Goal: Task Accomplishment & Management: Use online tool/utility

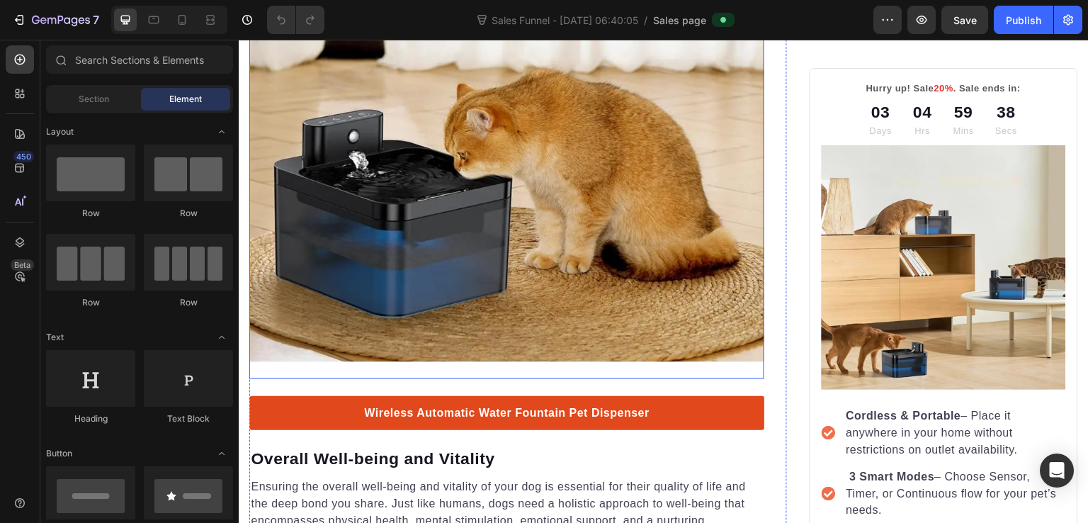
scroll to position [1700, 0]
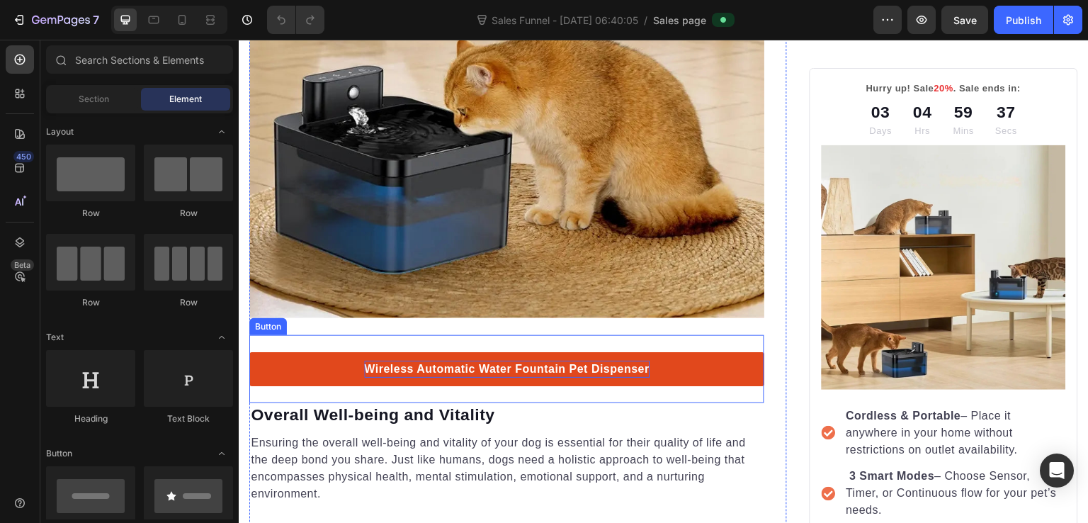
click at [604, 361] on p "Wireless Automatic Water Fountain Pet Dispenser" at bounding box center [507, 369] width 286 height 17
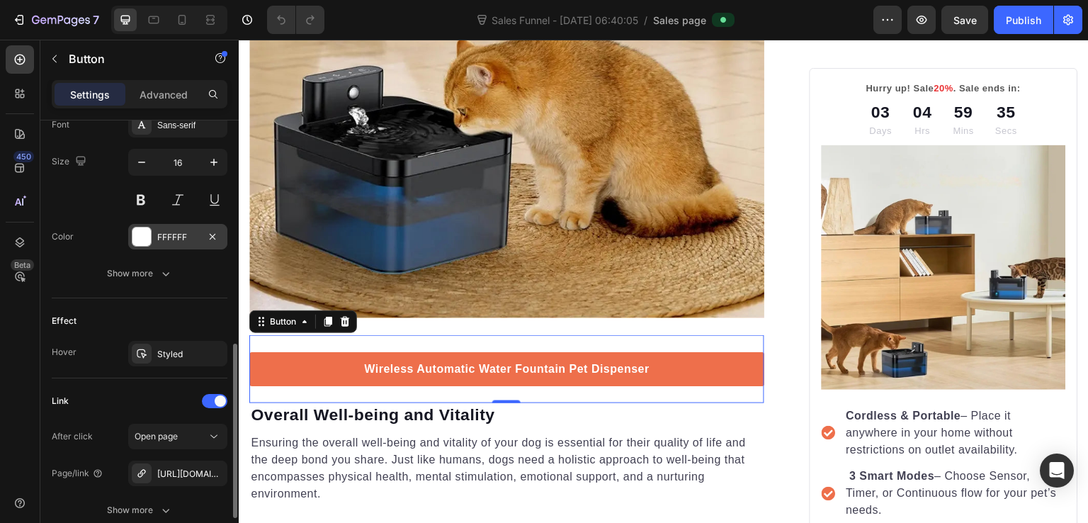
scroll to position [682, 0]
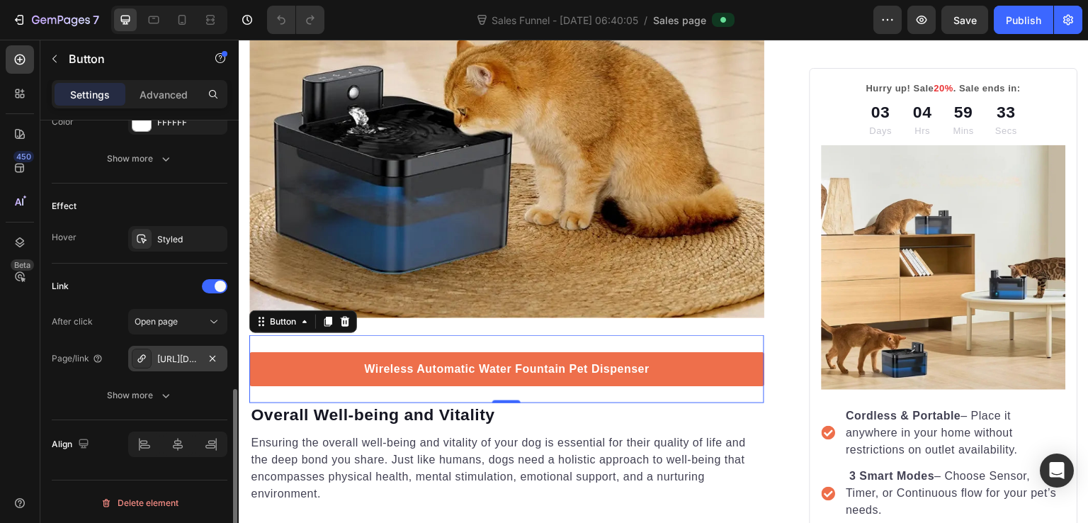
click at [187, 353] on div "https://gazebodigitalmart.com/wireless-automatic-water-fountain-pet-dispenser?u…" at bounding box center [177, 359] width 41 height 13
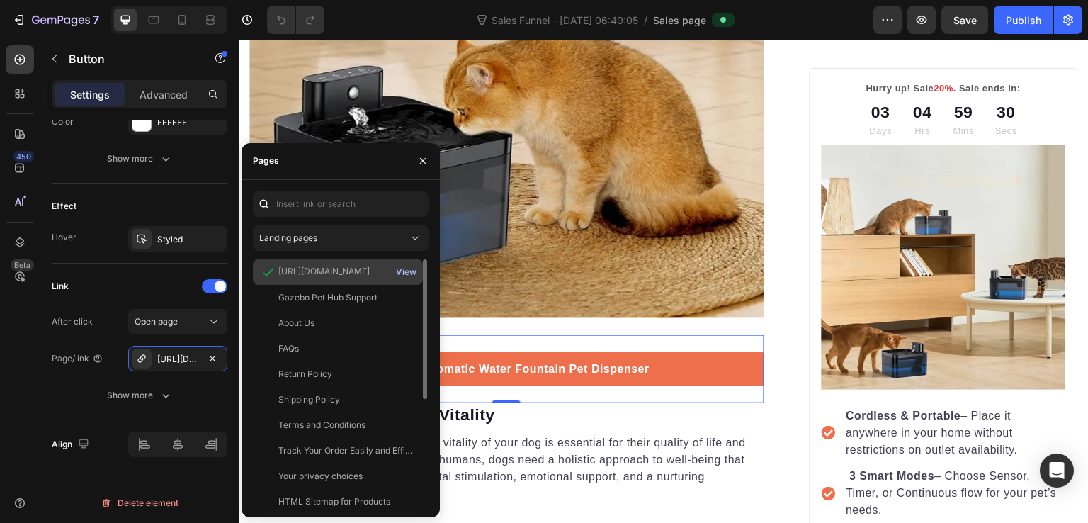
click at [401, 269] on div "View" at bounding box center [406, 272] width 21 height 13
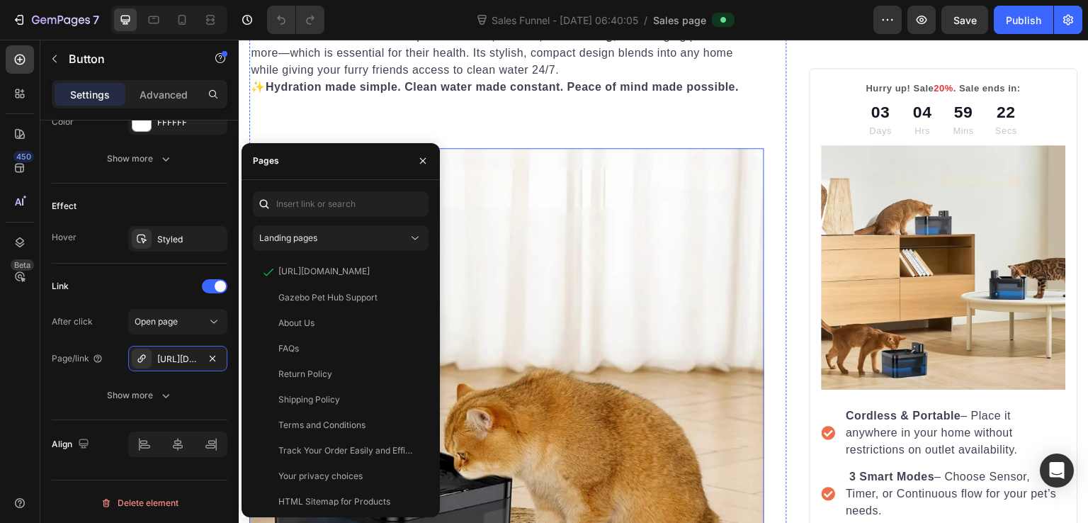
scroll to position [1275, 0]
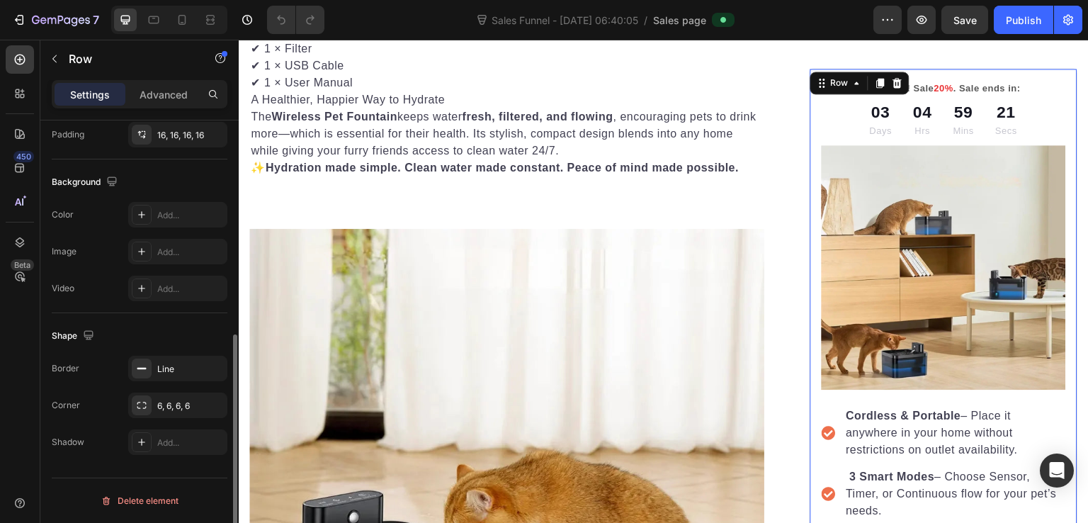
click at [810, 123] on div "Hurry up! Sale 20% . Sale ends in: Text block 03 Days 04 Hrs 59 Mins 21 Secs Co…" at bounding box center [944, 390] width 269 height 645
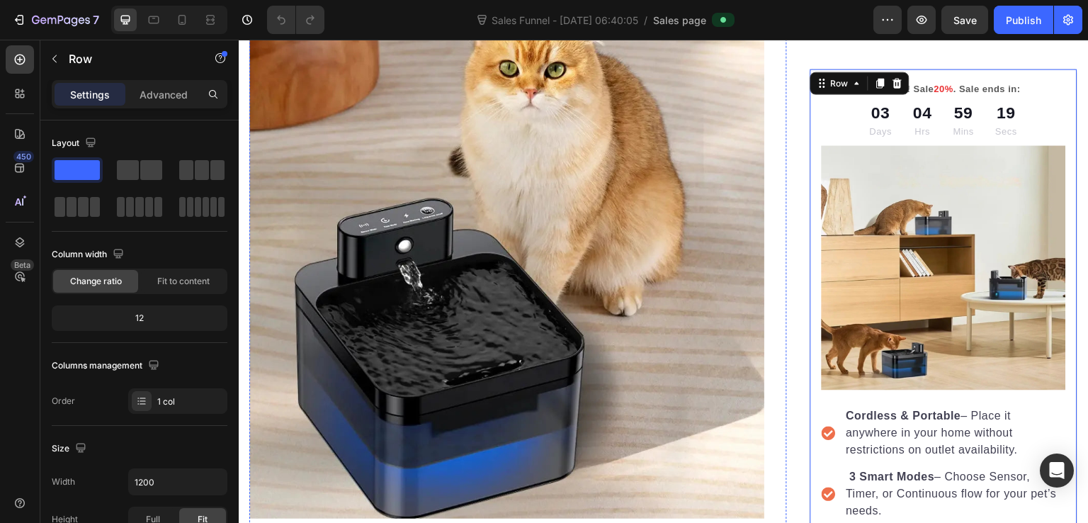
scroll to position [0, 0]
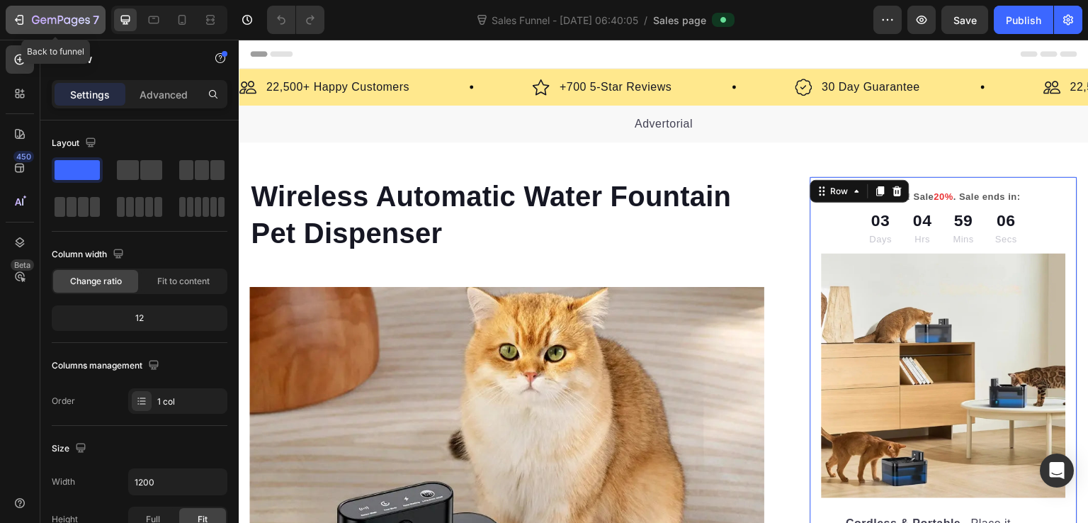
click at [81, 16] on icon "button" at bounding box center [61, 21] width 58 height 12
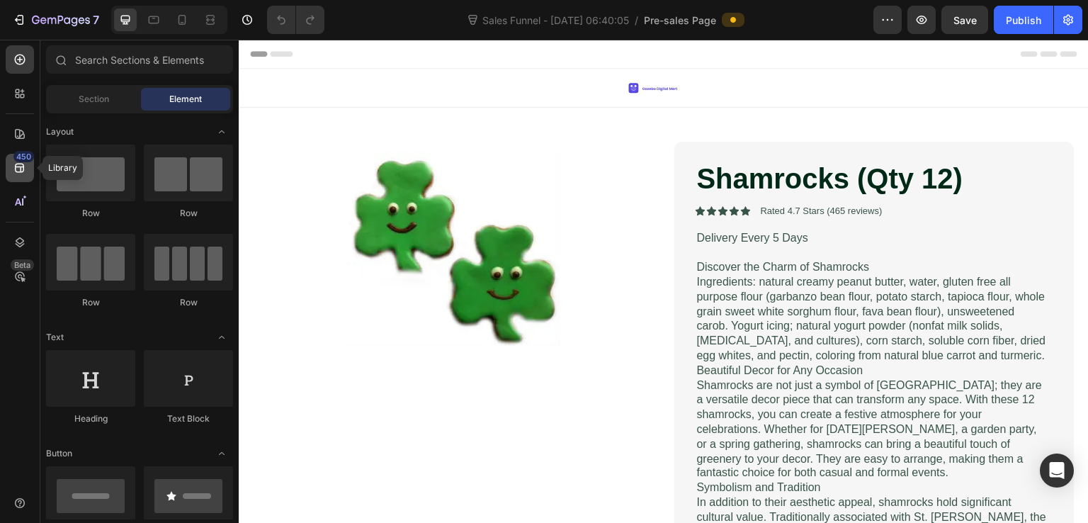
click at [14, 174] on icon at bounding box center [20, 168] width 14 height 14
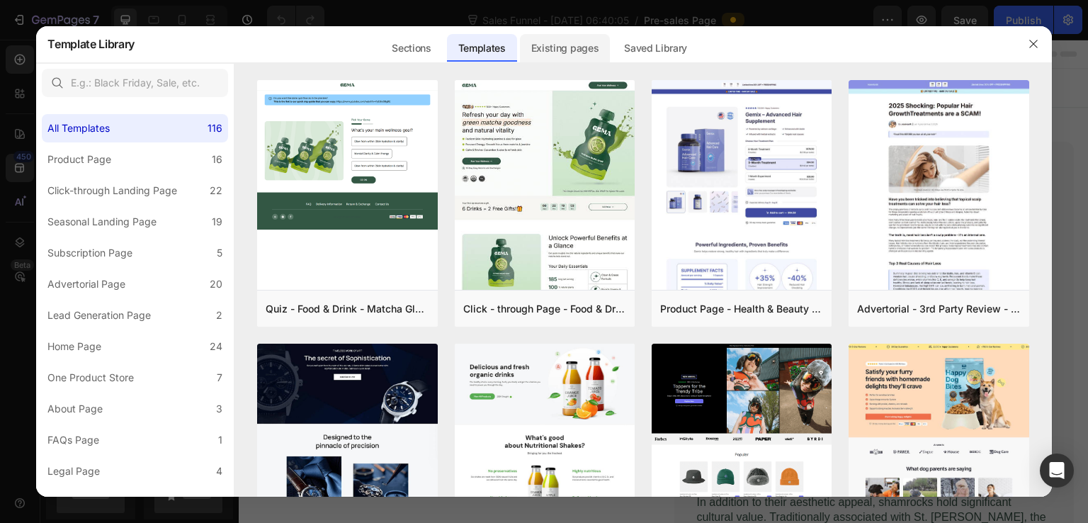
click at [550, 52] on div "Existing pages" at bounding box center [565, 48] width 91 height 28
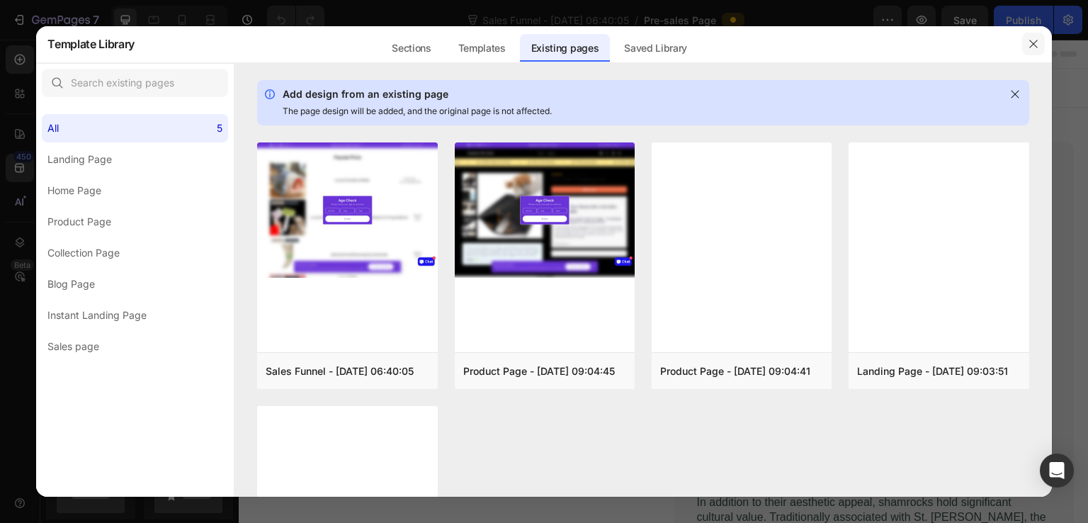
drag, startPoint x: 1034, startPoint y: 46, endPoint x: 784, endPoint y: 16, distance: 251.9
click at [1034, 46] on icon "button" at bounding box center [1033, 43] width 11 height 11
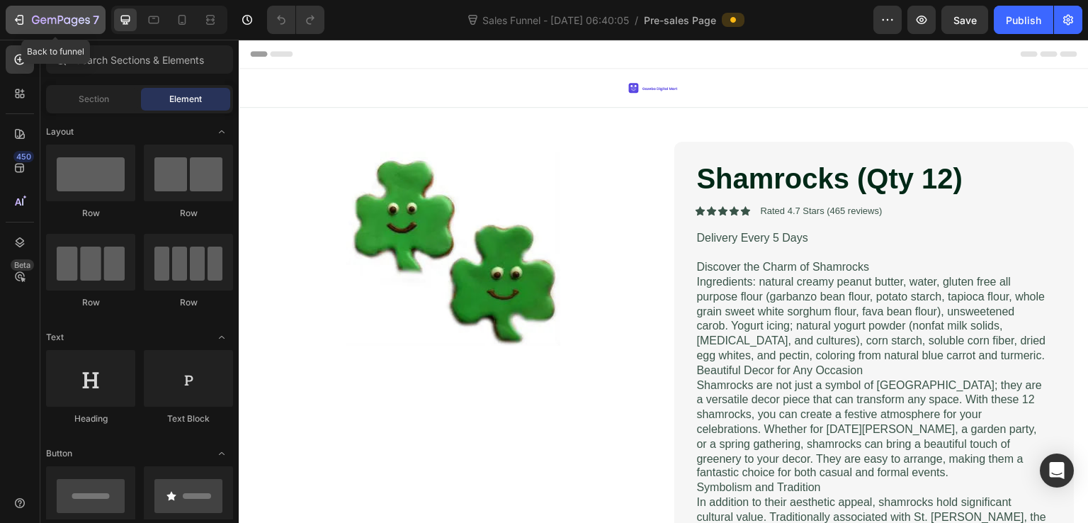
click at [67, 23] on icon "button" at bounding box center [67, 20] width 6 height 6
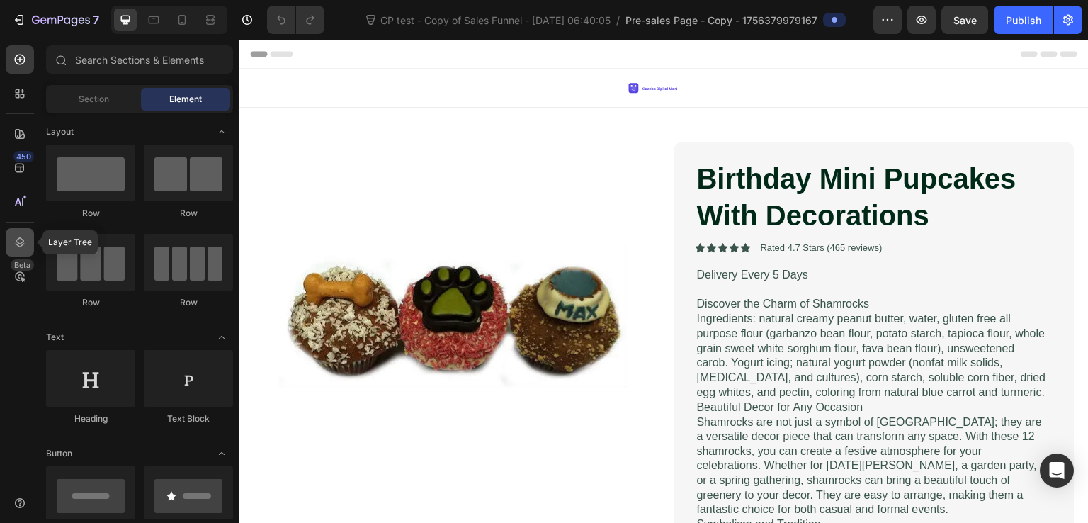
click at [26, 237] on icon at bounding box center [20, 242] width 14 height 14
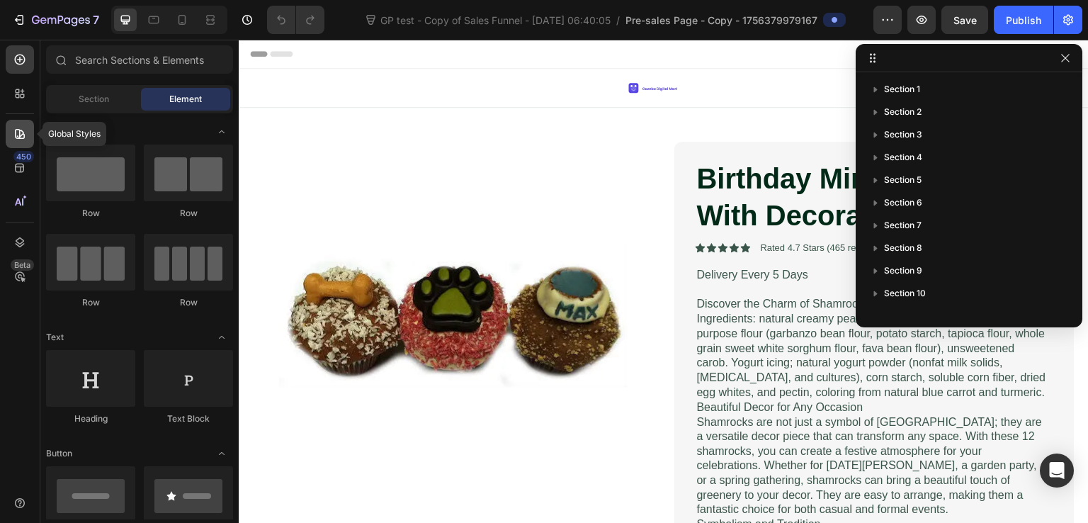
click at [17, 131] on icon at bounding box center [20, 134] width 14 height 14
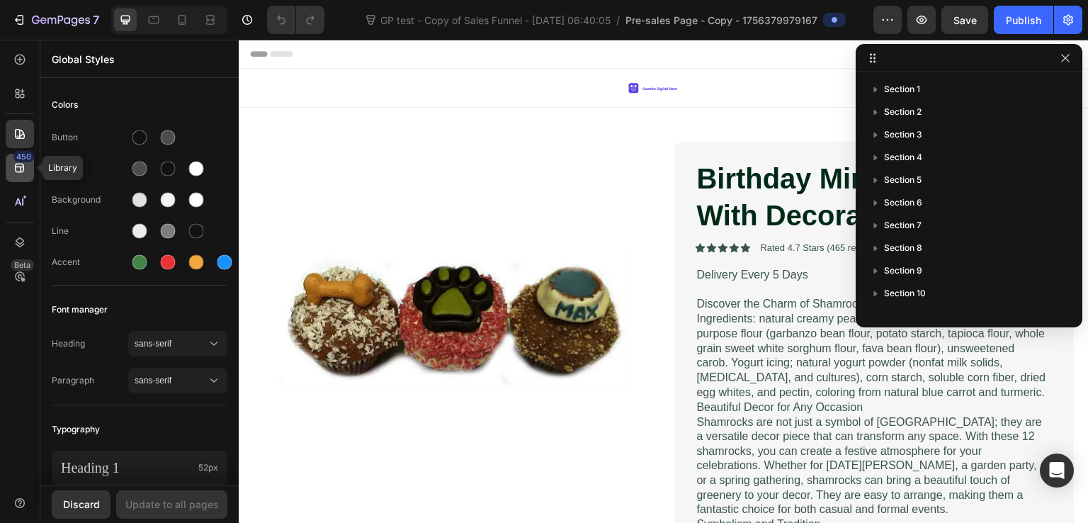
click at [18, 170] on icon at bounding box center [20, 168] width 14 height 14
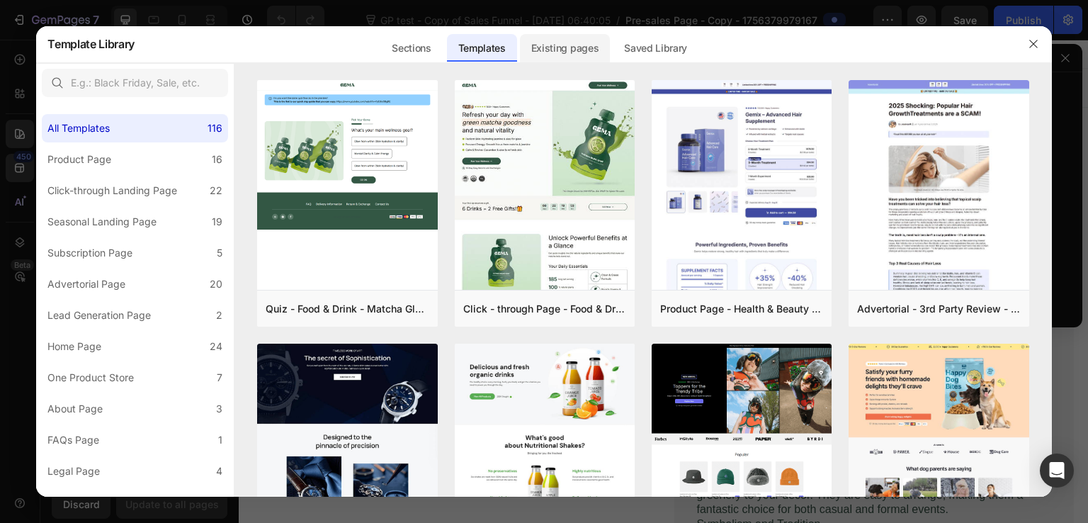
click at [549, 56] on div "Existing pages" at bounding box center [565, 48] width 91 height 28
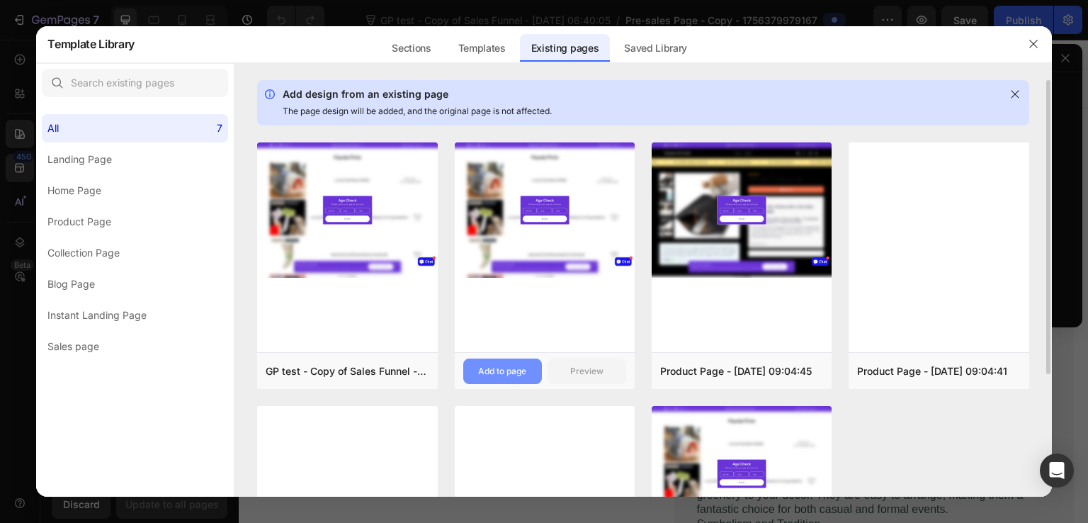
click at [520, 363] on button "Add to page" at bounding box center [502, 372] width 79 height 26
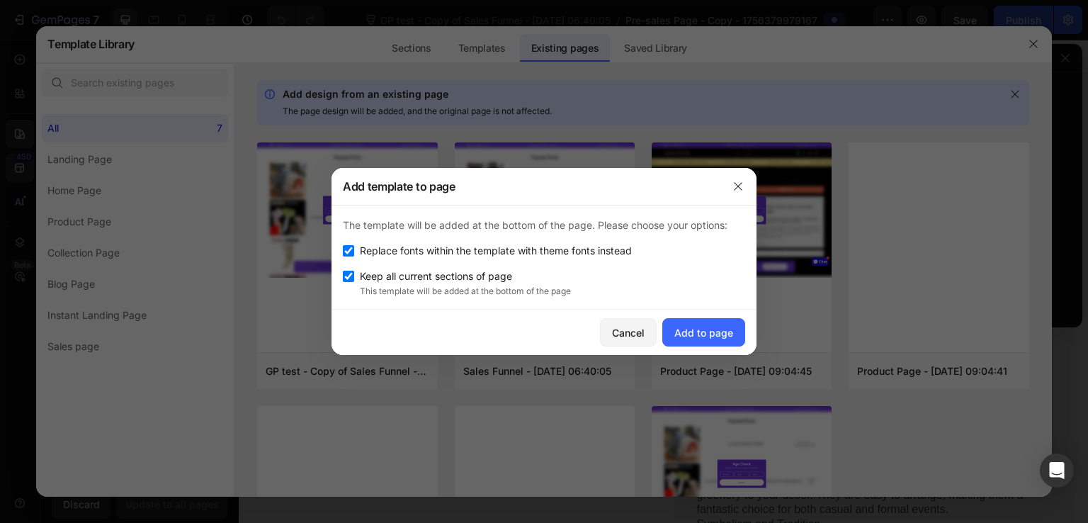
click at [462, 271] on span "Keep all current sections of page" at bounding box center [436, 276] width 152 height 17
checkbox input "false"
click at [698, 327] on div "Add to page" at bounding box center [703, 332] width 59 height 15
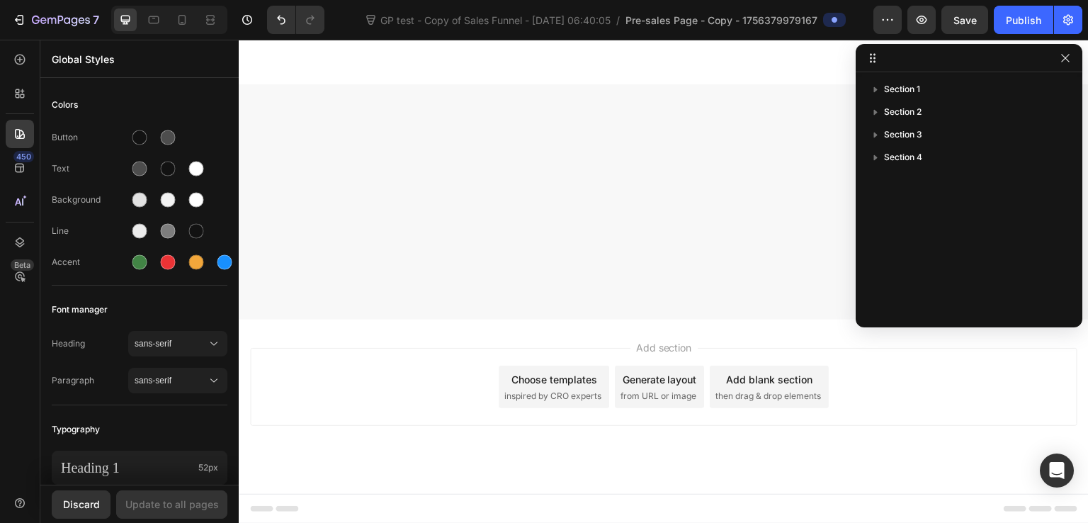
scroll to position [1842, 0]
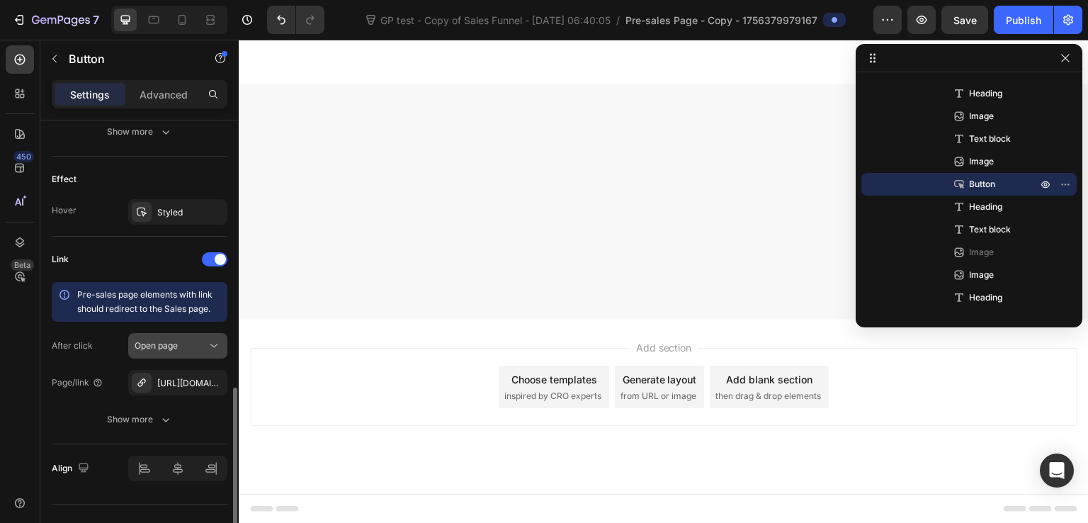
scroll to position [733, 0]
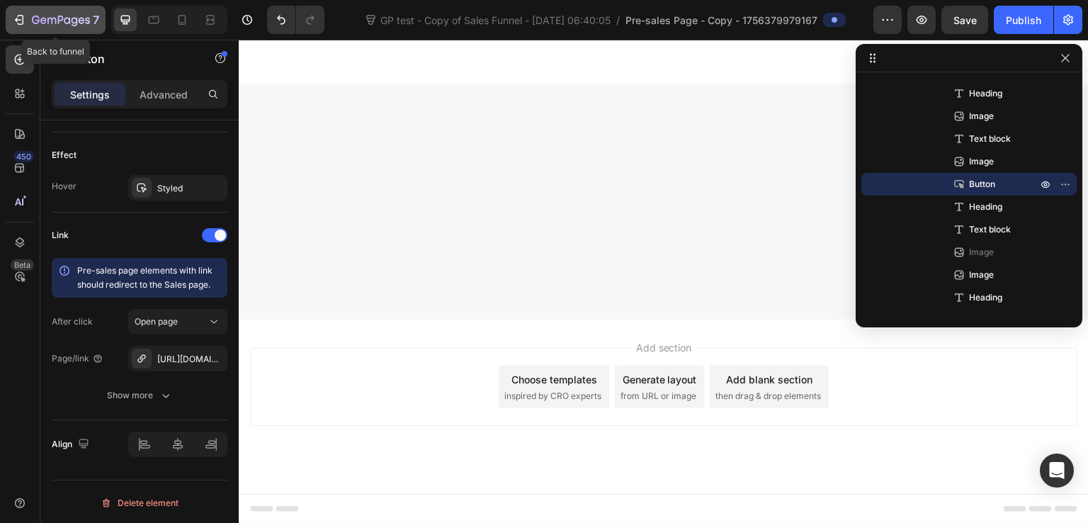
click at [65, 26] on icon "button" at bounding box center [61, 21] width 58 height 12
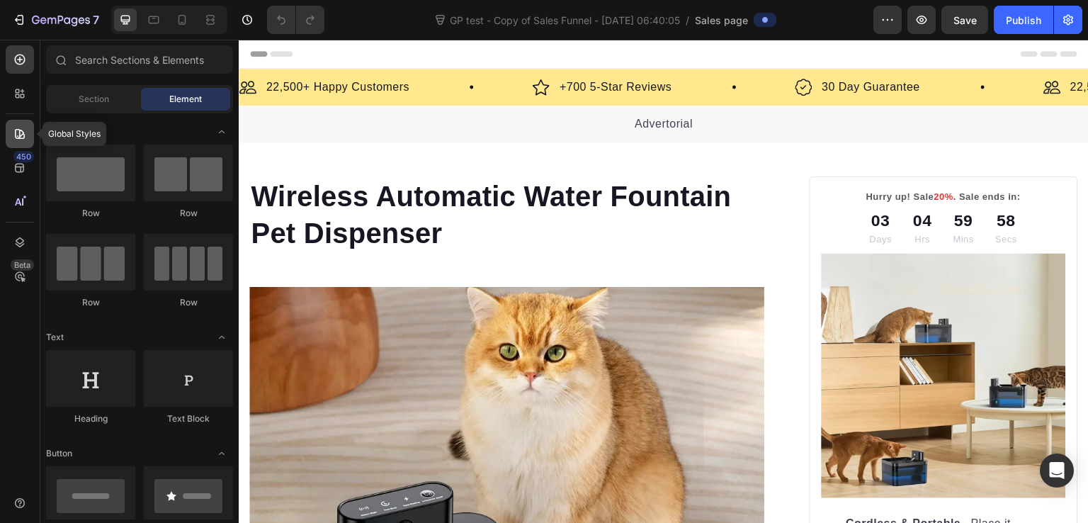
click at [23, 137] on icon at bounding box center [20, 134] width 14 height 14
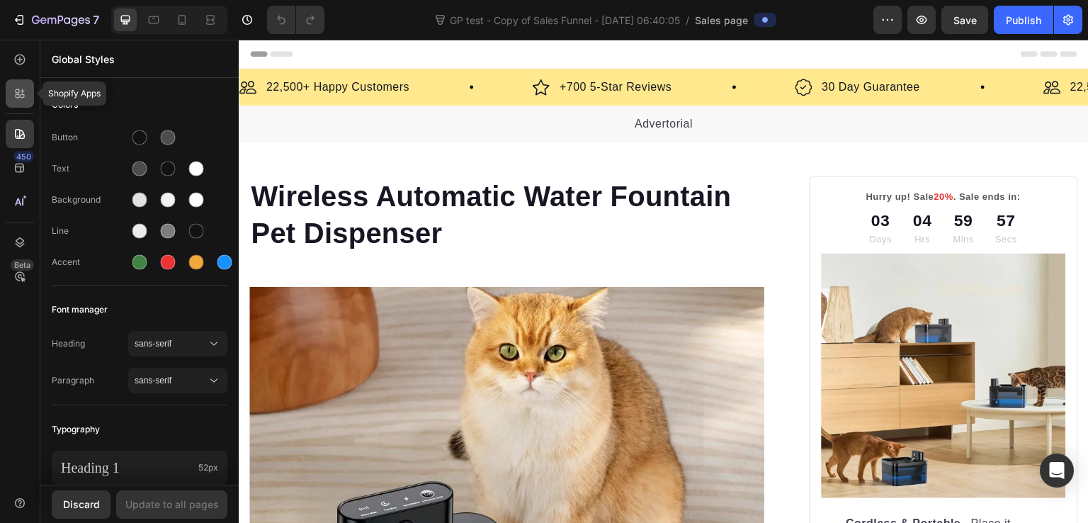
click at [23, 94] on icon at bounding box center [20, 93] width 14 height 14
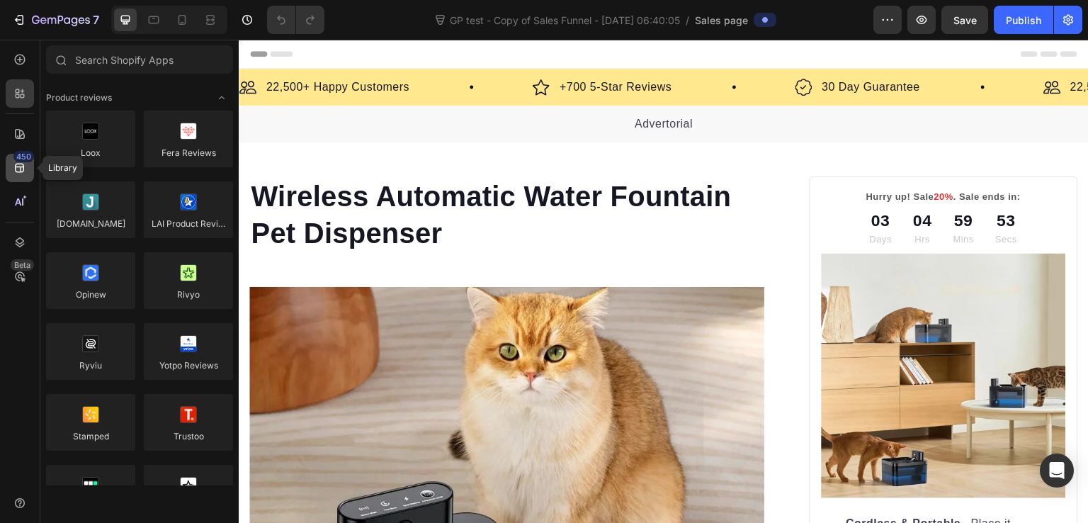
click at [18, 164] on icon at bounding box center [19, 168] width 9 height 9
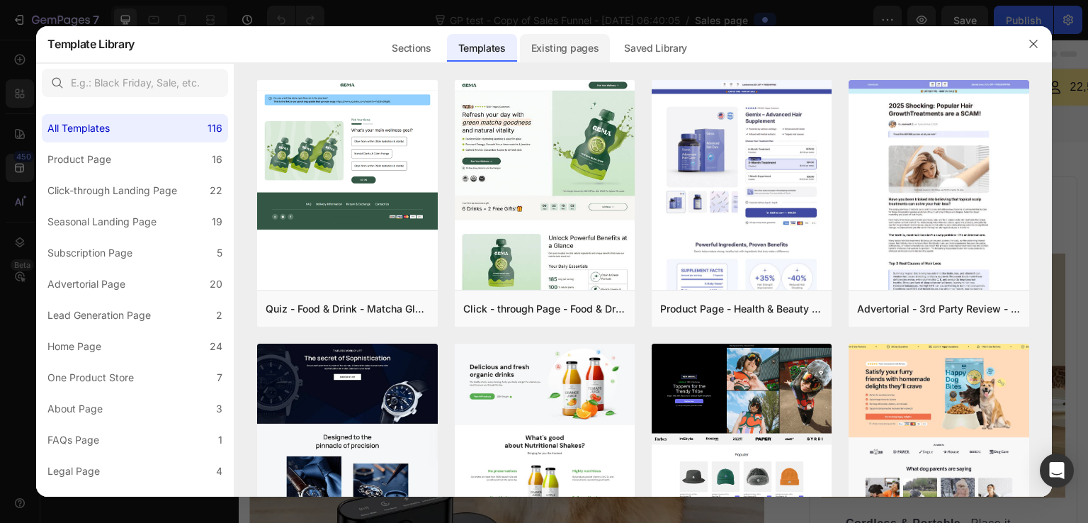
click at [592, 55] on div "Existing pages" at bounding box center [565, 48] width 91 height 28
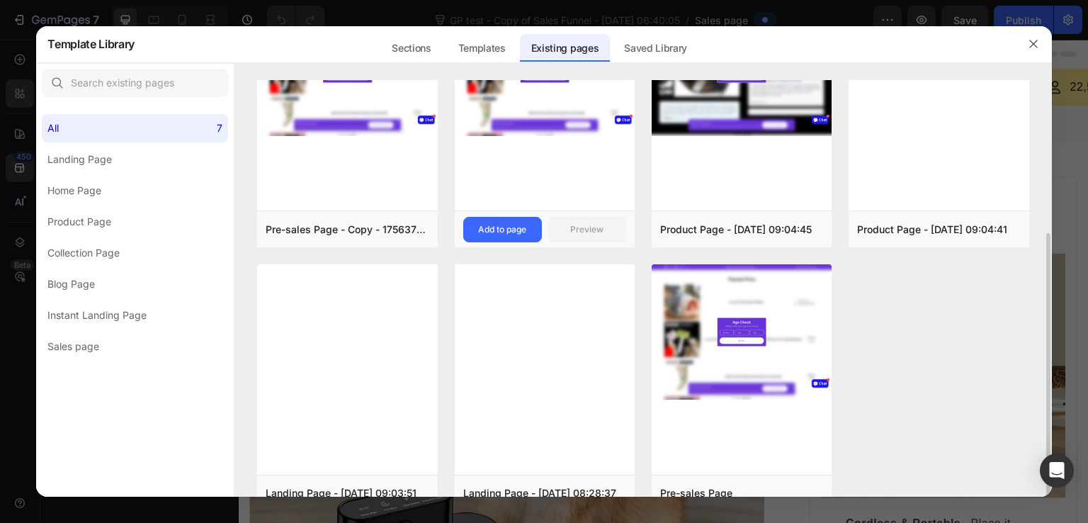
scroll to position [173, 0]
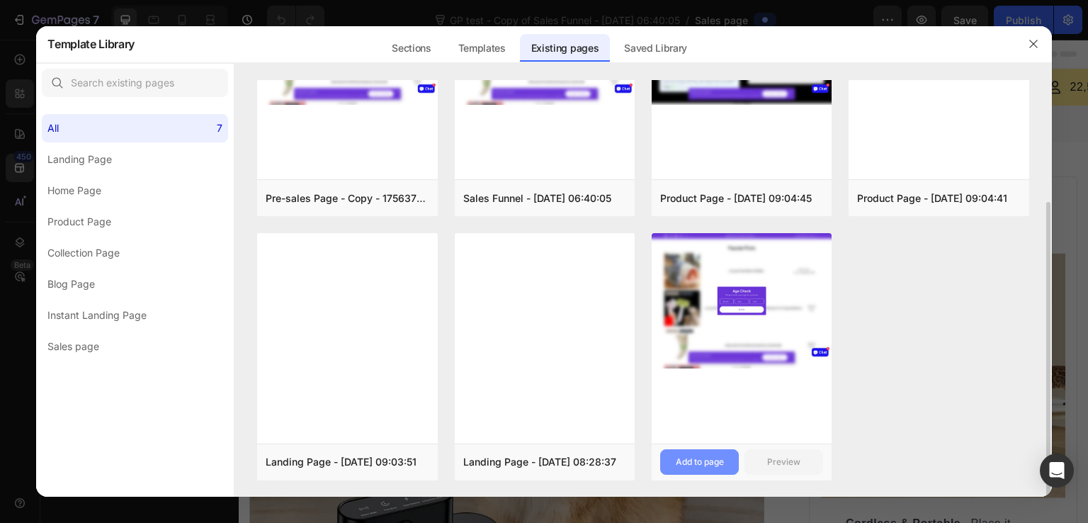
click at [698, 458] on div "Add to page" at bounding box center [700, 462] width 48 height 13
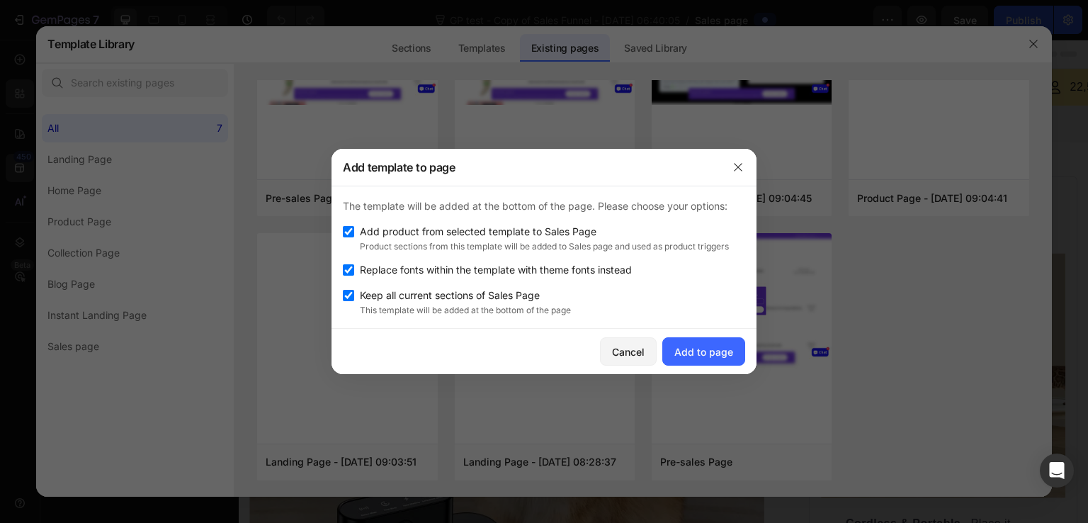
click at [503, 293] on span "Keep all current sections of Sales Page" at bounding box center [450, 295] width 180 height 17
checkbox input "false"
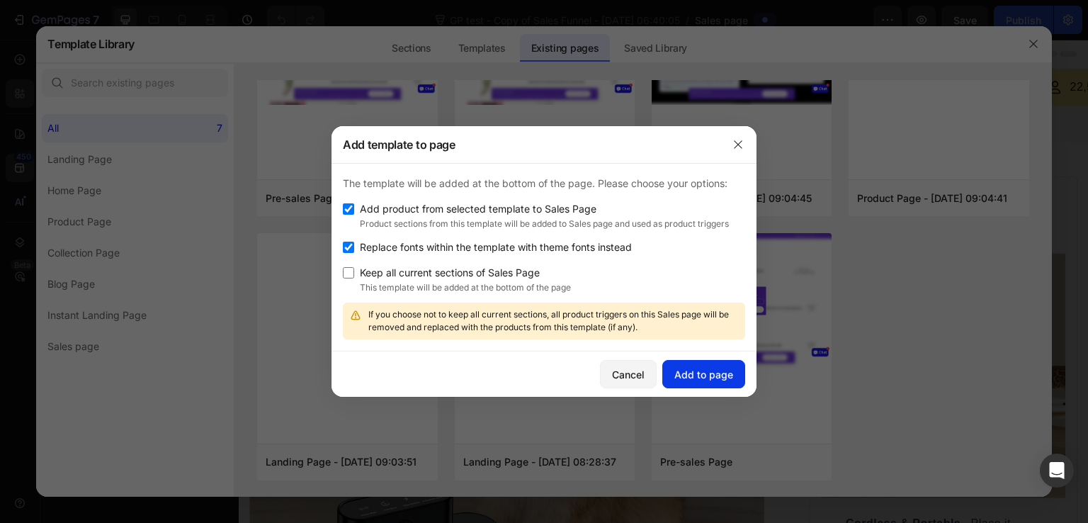
click at [701, 372] on div "Add to page" at bounding box center [703, 374] width 59 height 15
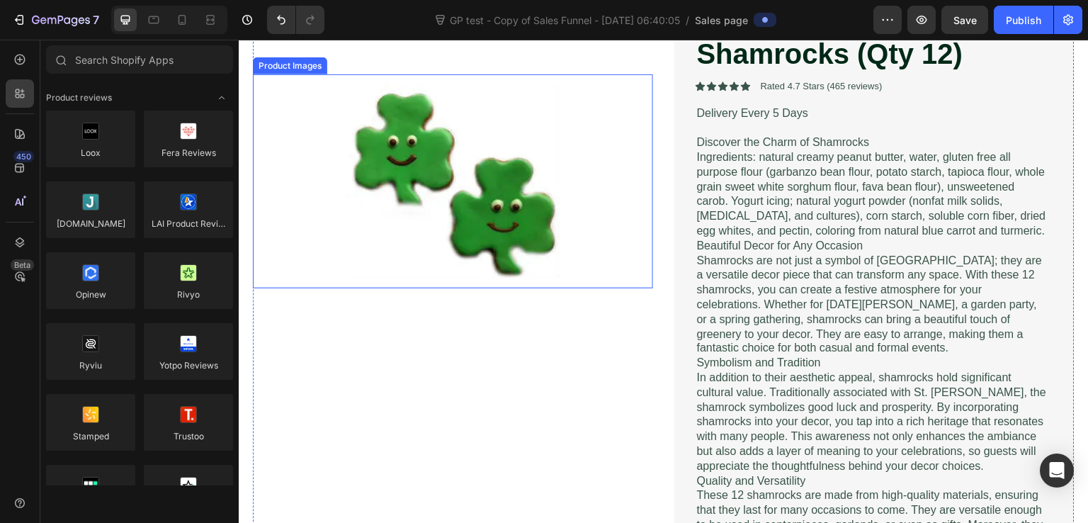
scroll to position [142, 0]
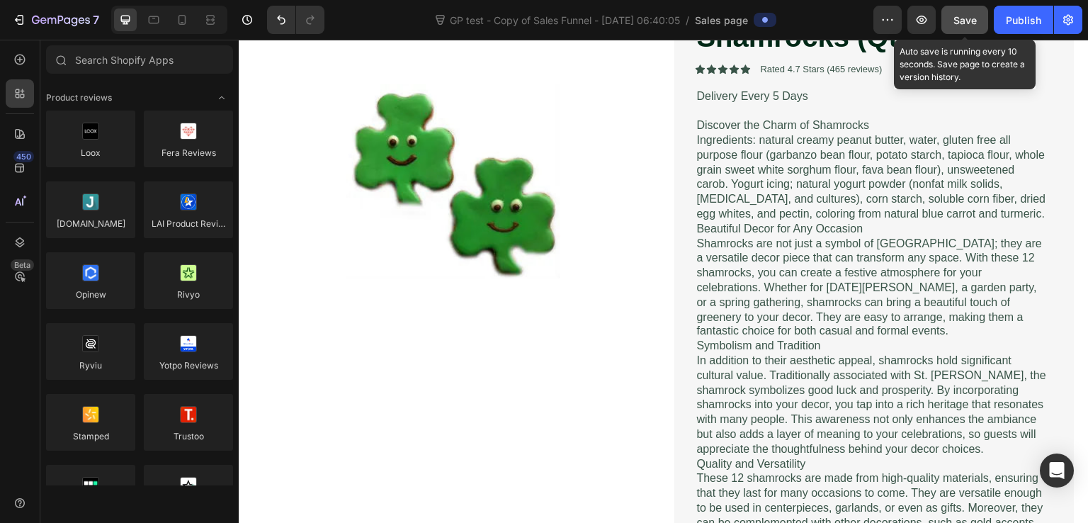
click at [958, 22] on span "Save" at bounding box center [965, 20] width 23 height 12
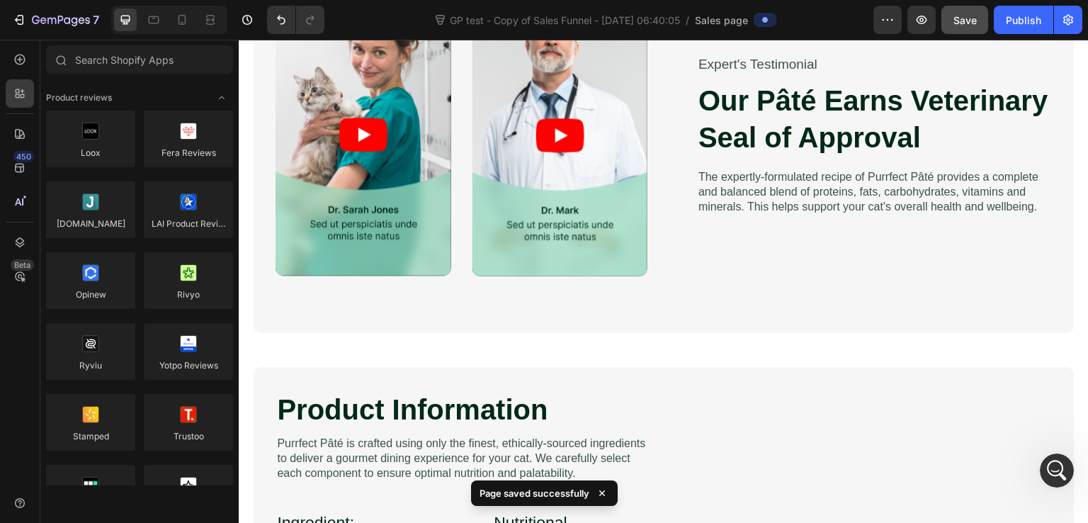
scroll to position [0, 0]
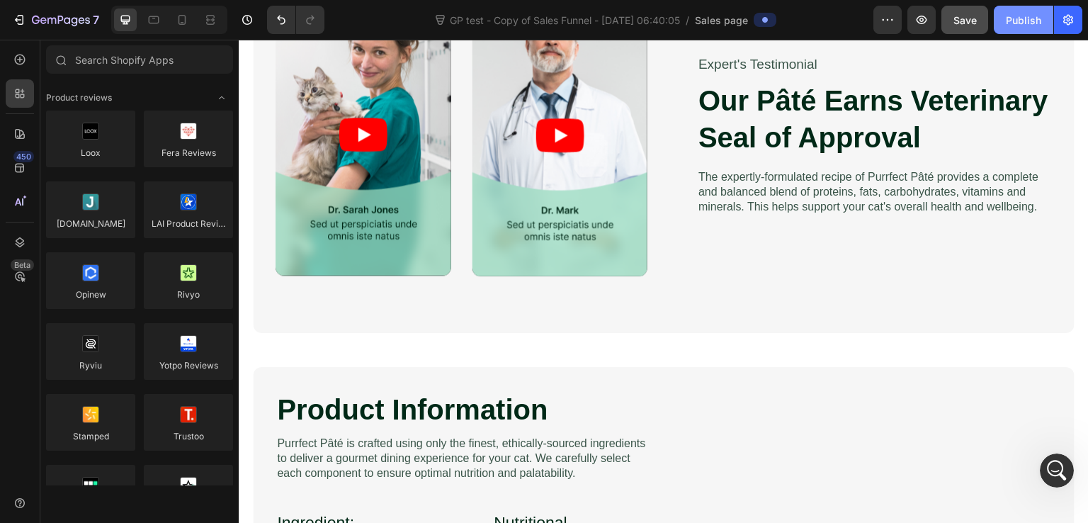
click at [1032, 29] on button "Publish" at bounding box center [1024, 20] width 60 height 28
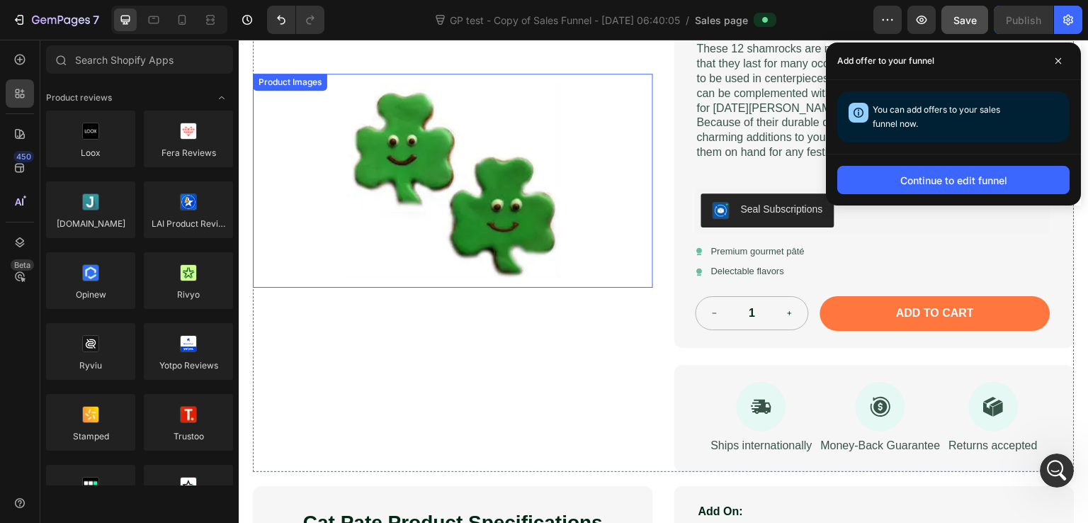
scroll to position [430, 0]
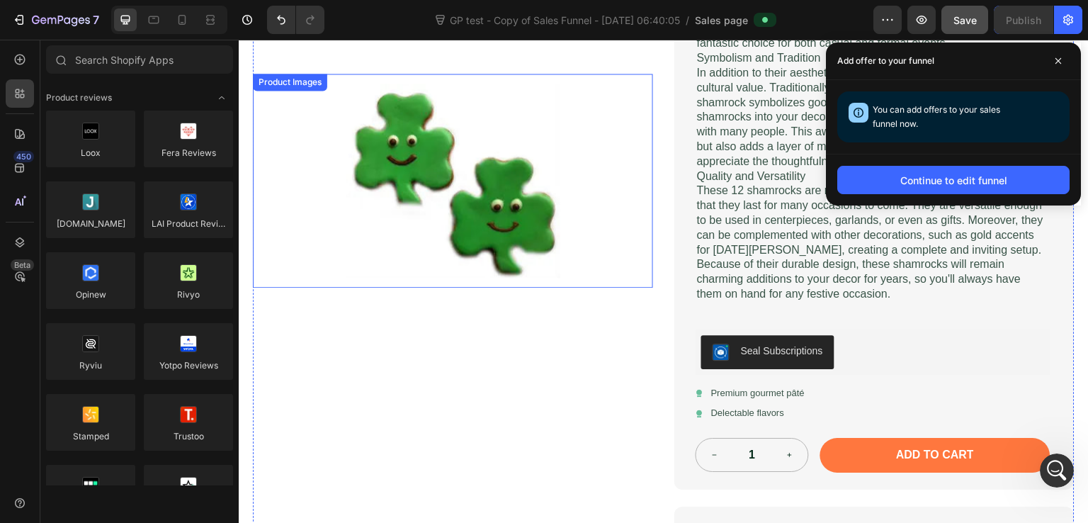
click at [478, 231] on img at bounding box center [453, 181] width 214 height 214
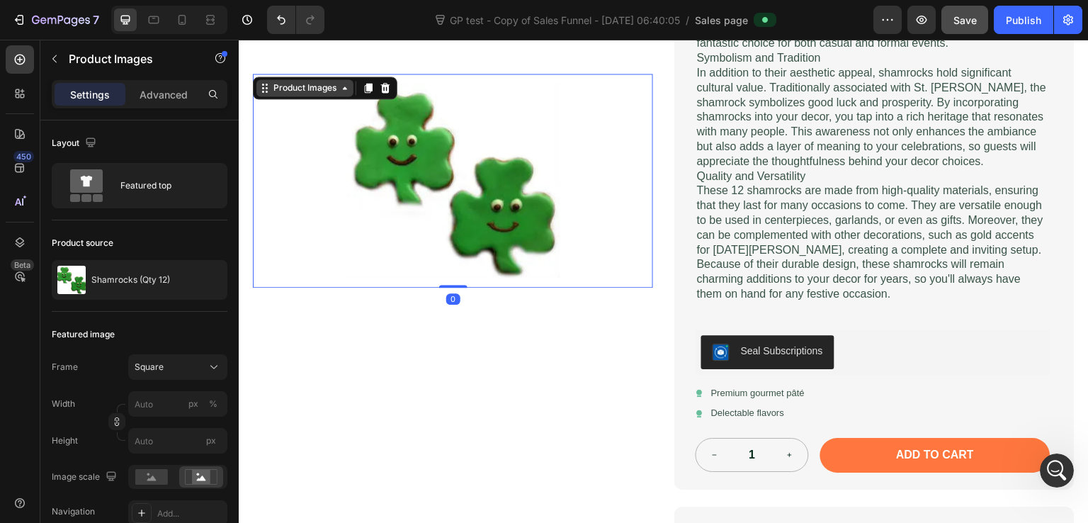
click at [303, 88] on div "Product Images" at bounding box center [305, 87] width 69 height 13
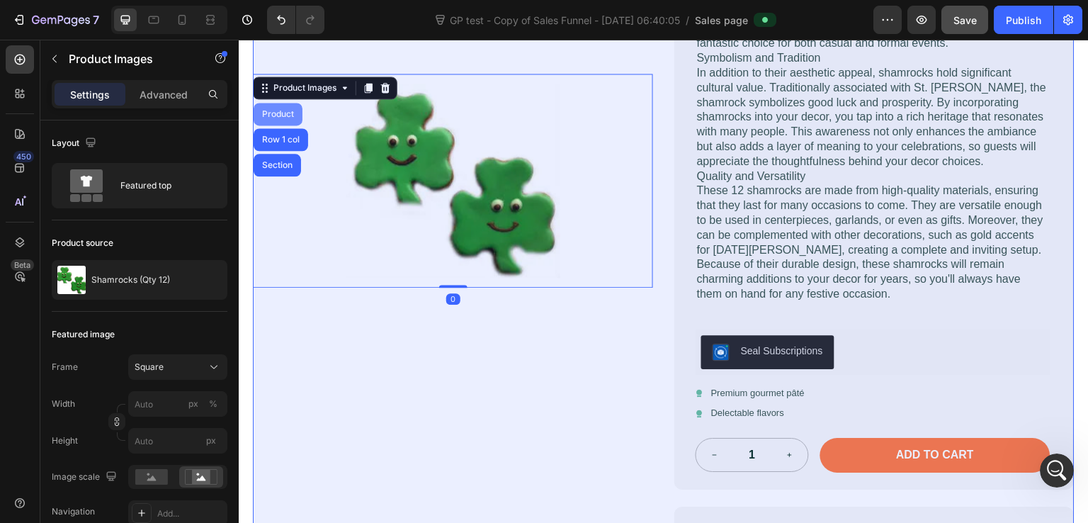
click at [284, 114] on div "Product" at bounding box center [278, 114] width 38 height 9
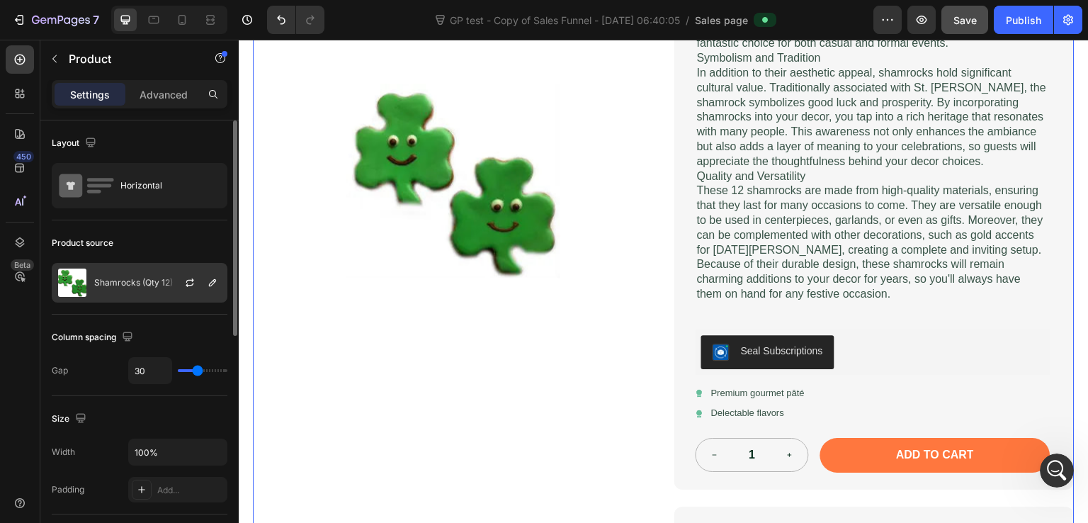
click at [145, 281] on p "Shamrocks (Qty 12)" at bounding box center [133, 283] width 79 height 10
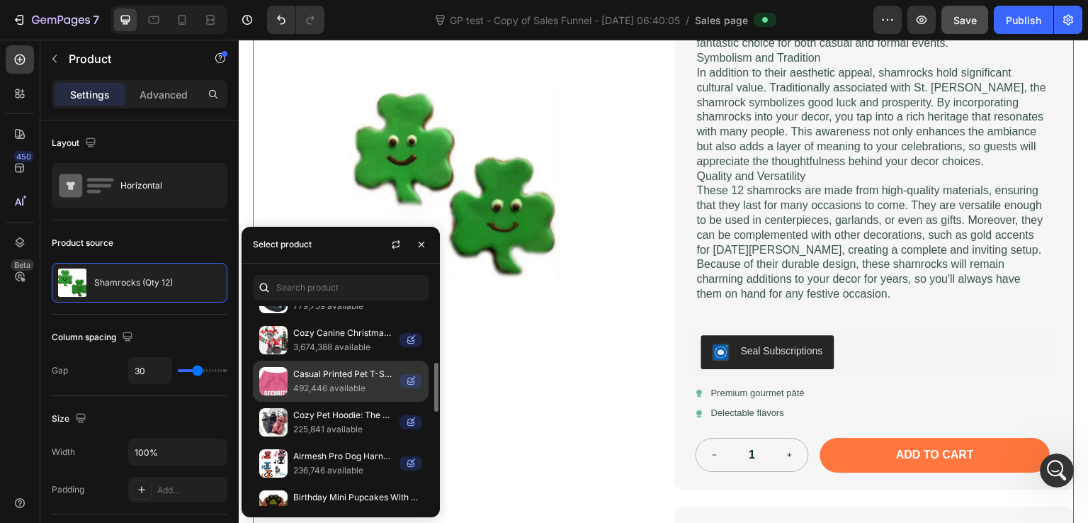
scroll to position [375, 0]
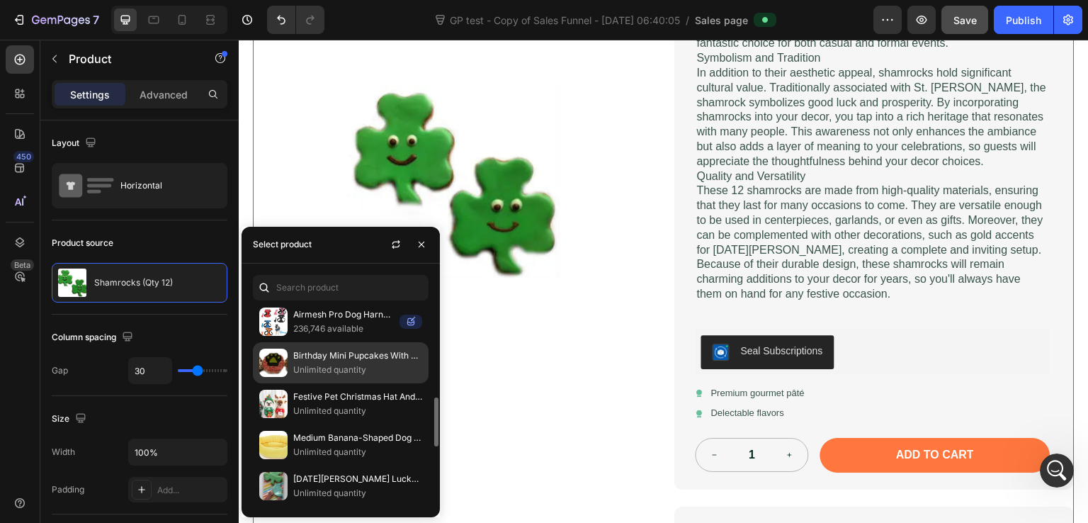
click at [347, 370] on p "Unlimited quantity" at bounding box center [357, 370] width 129 height 14
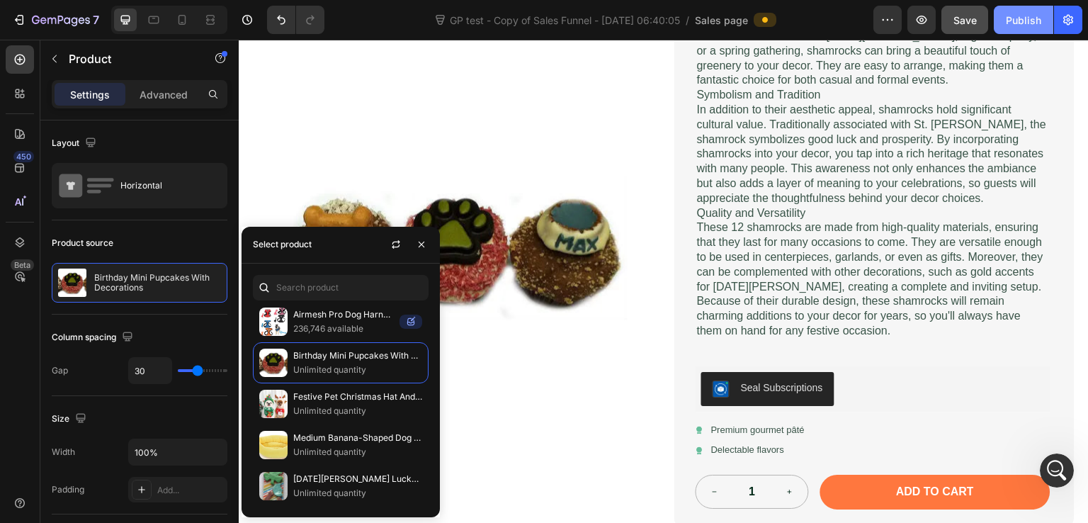
click at [1015, 22] on div "Publish" at bounding box center [1023, 20] width 35 height 15
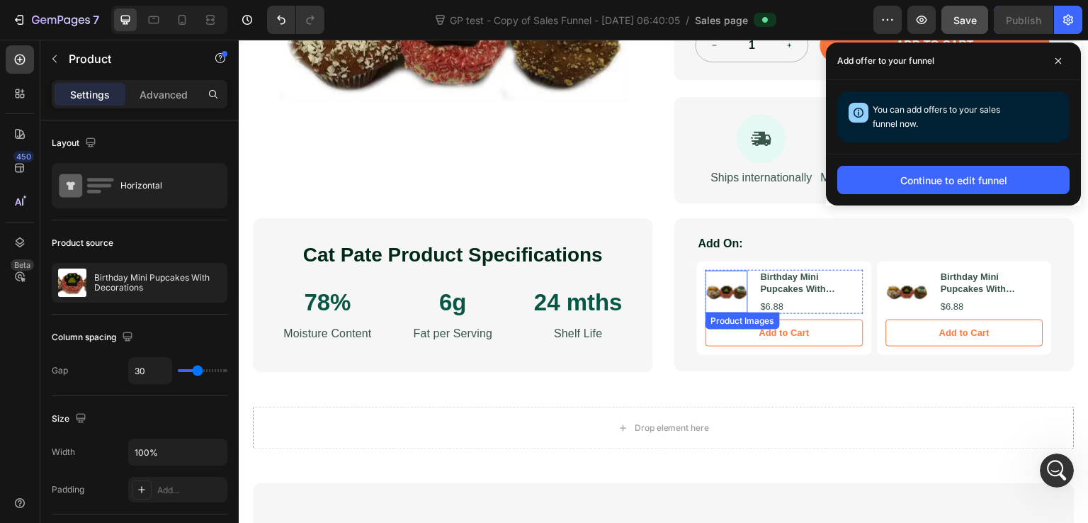
scroll to position [855, 0]
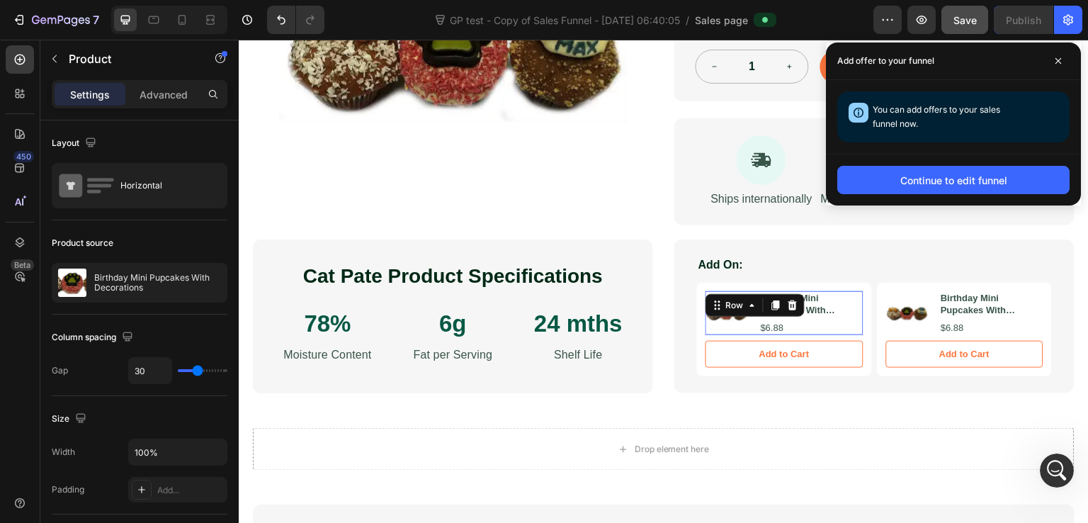
click at [752, 320] on div "Product Images Birthday Mini Pupcakes With Decorations Product Title $6.88 Prod…" at bounding box center [785, 313] width 158 height 45
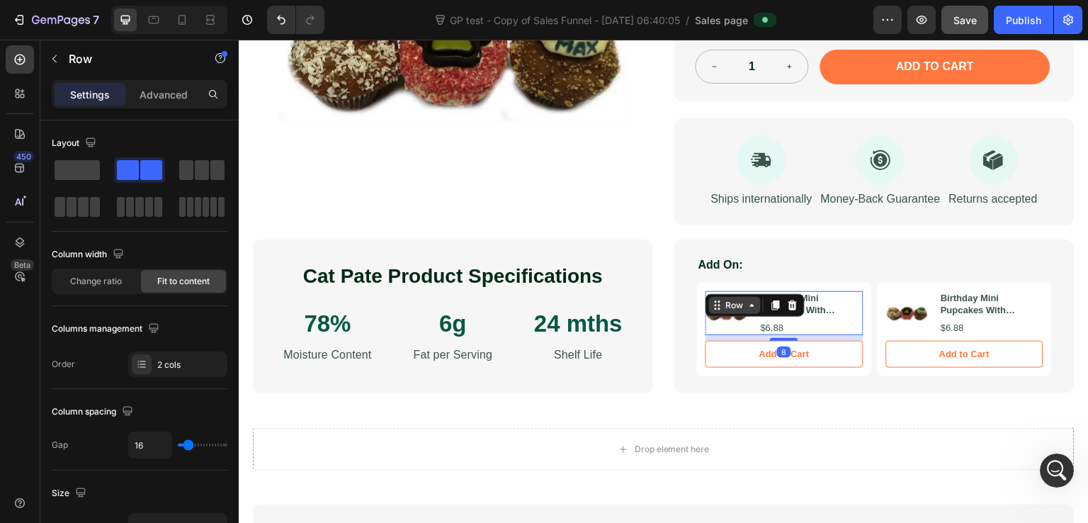
click at [732, 312] on div "Row" at bounding box center [734, 305] width 23 height 13
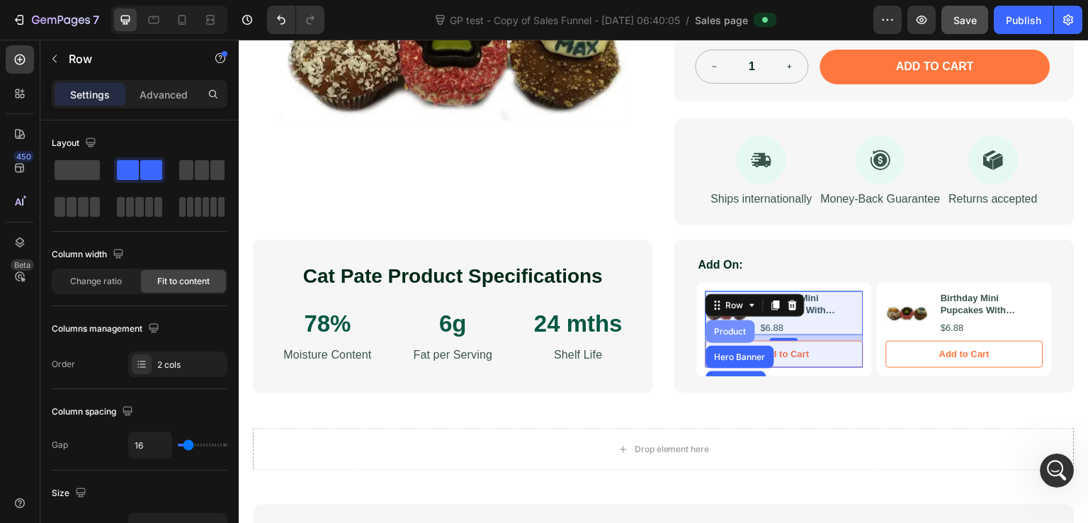
click at [732, 336] on div "Product" at bounding box center [731, 331] width 38 height 9
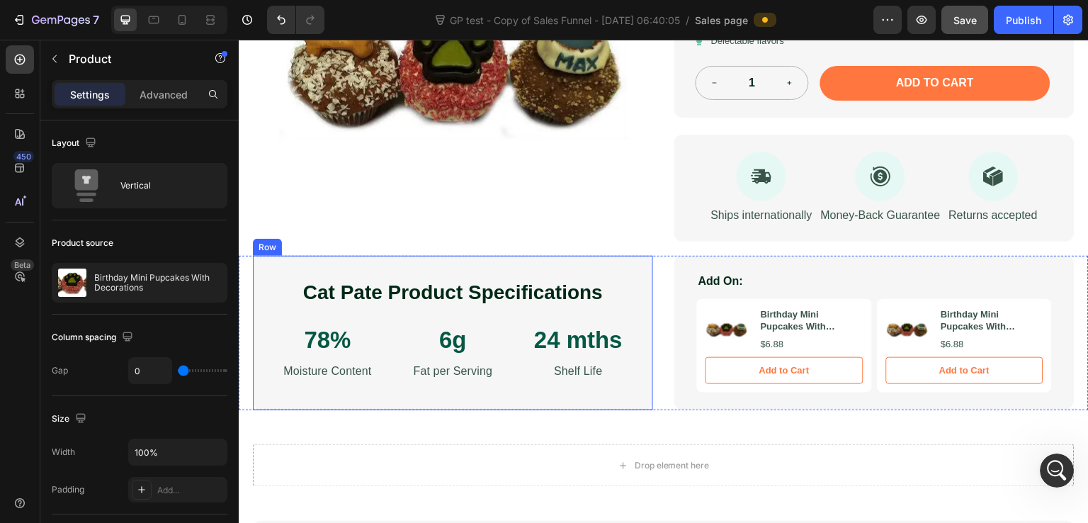
scroll to position [850, 0]
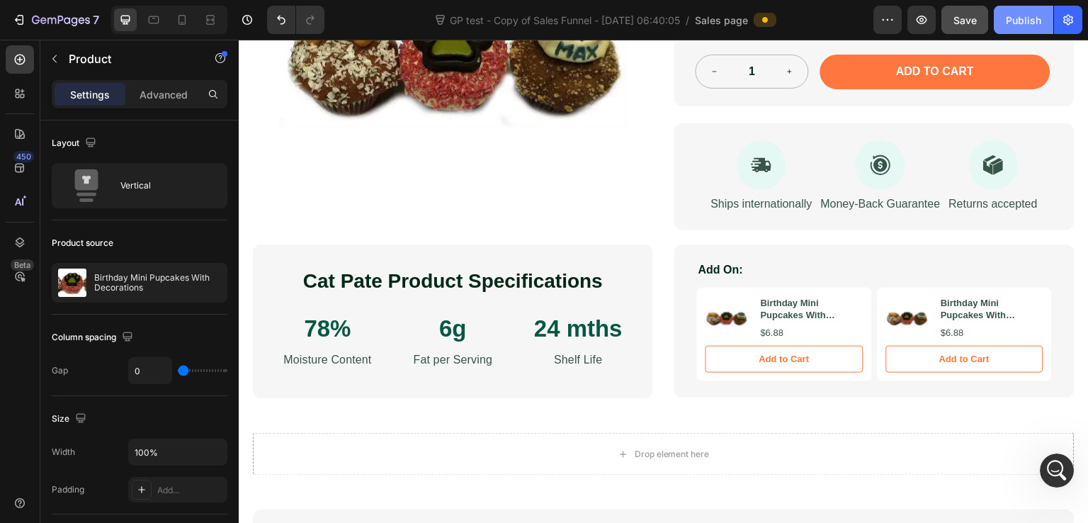
click at [1028, 15] on div "Publish" at bounding box center [1023, 20] width 35 height 15
click at [727, 332] on img at bounding box center [727, 318] width 43 height 43
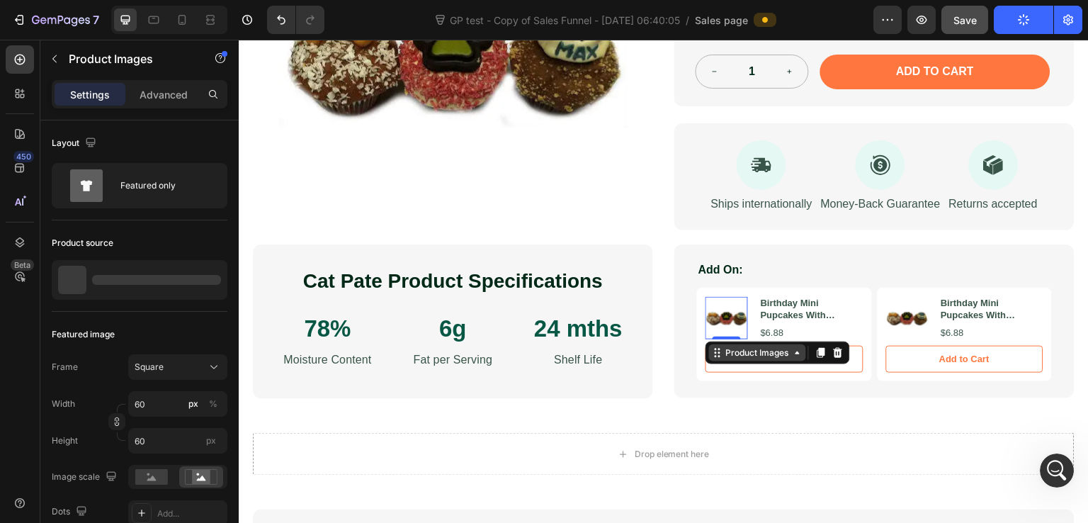
click at [731, 359] on div "Product Images" at bounding box center [757, 352] width 69 height 13
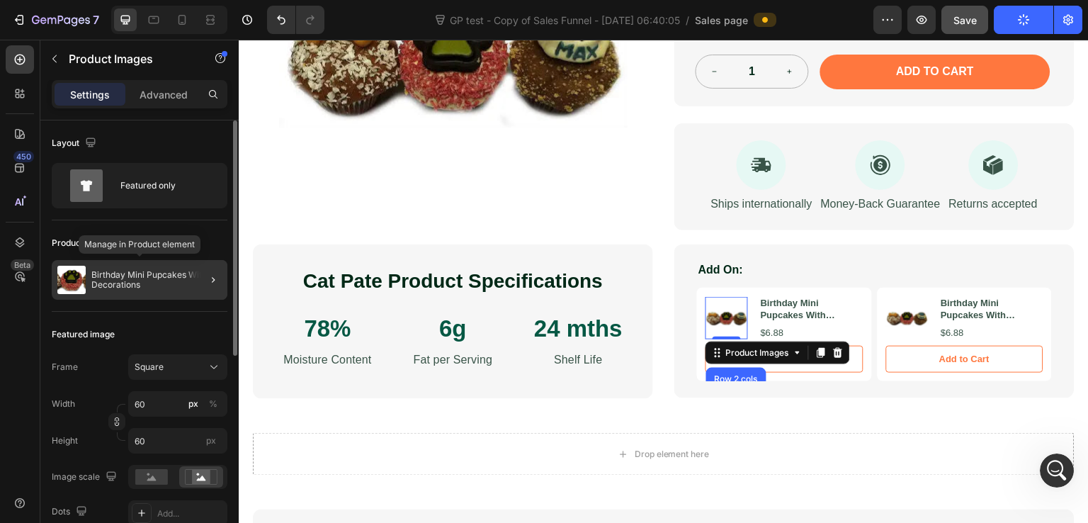
click at [135, 294] on div "Birthday Mini Pupcakes With Decorations" at bounding box center [140, 280] width 176 height 40
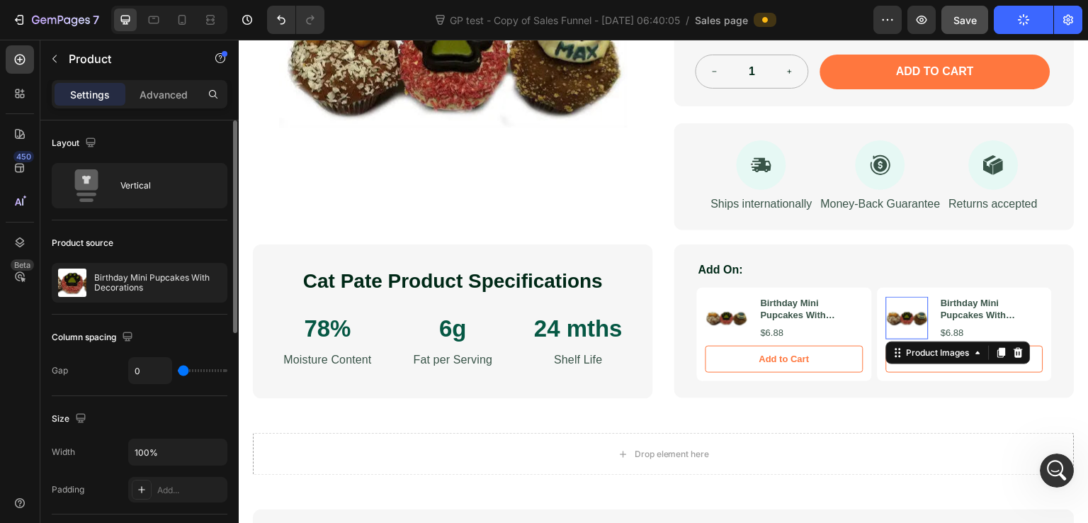
click at [899, 329] on img at bounding box center [907, 318] width 43 height 43
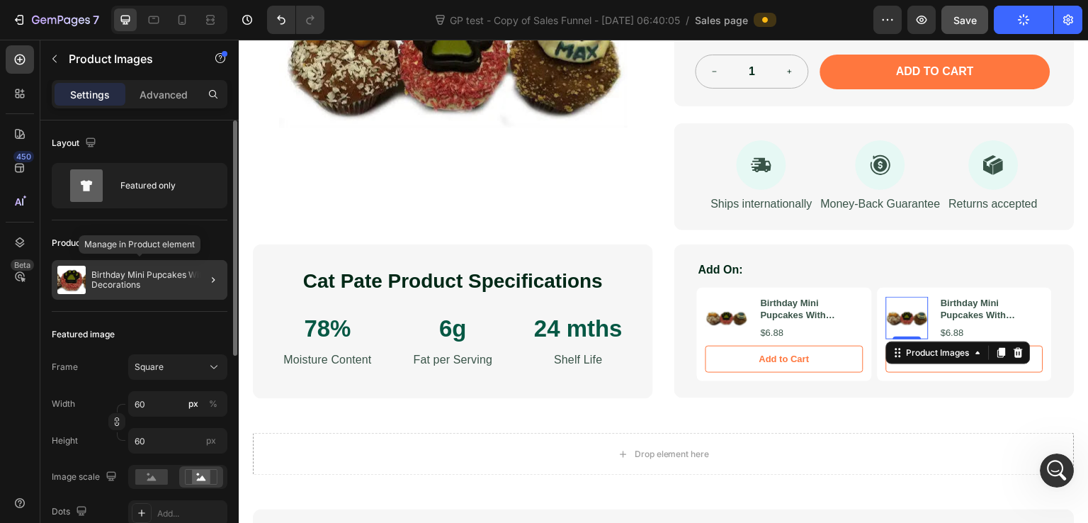
click at [116, 290] on div "Birthday Mini Pupcakes With Decorations" at bounding box center [140, 280] width 176 height 40
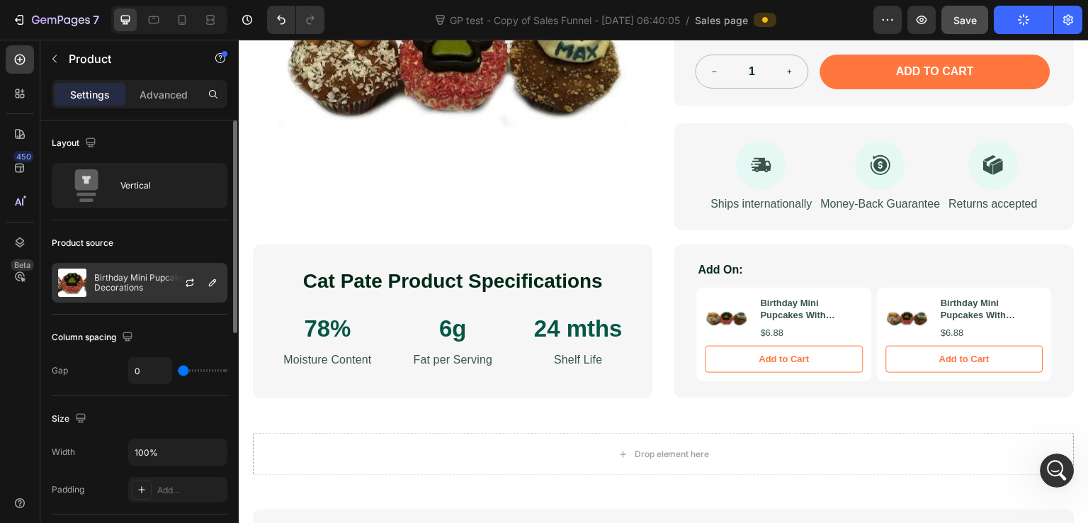
click at [145, 290] on p "Birthday Mini Pupcakes With Decorations" at bounding box center [157, 283] width 127 height 20
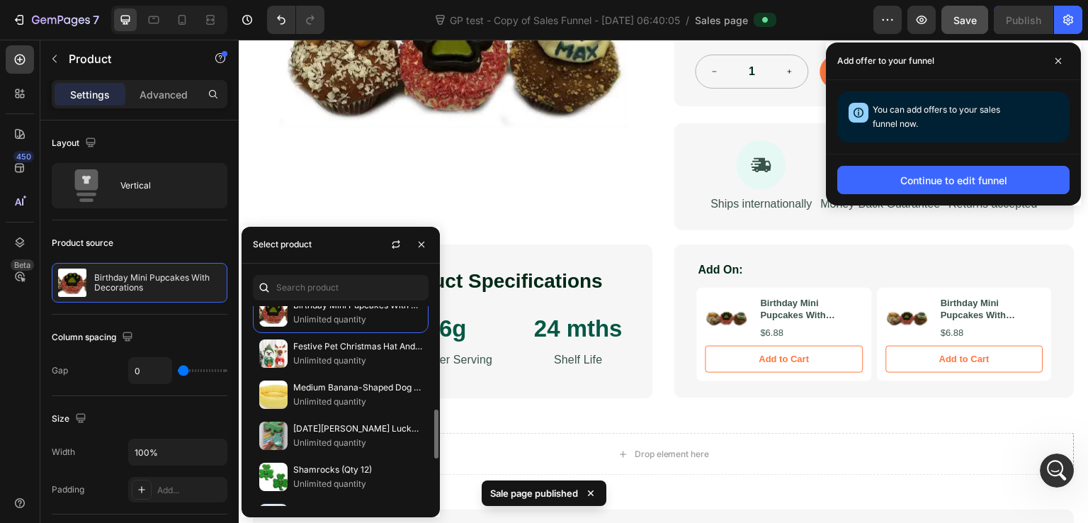
scroll to position [567, 0]
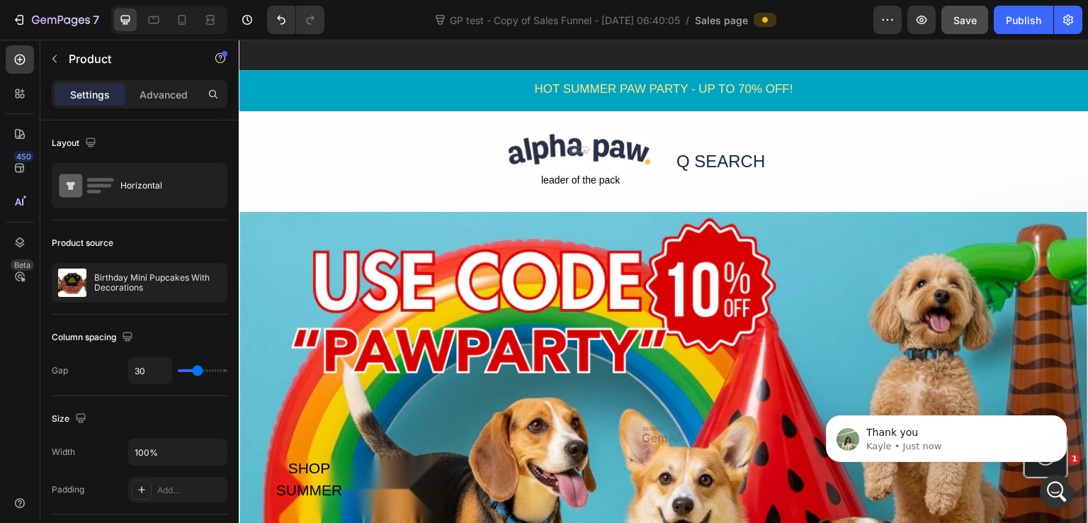
scroll to position [1984, 0]
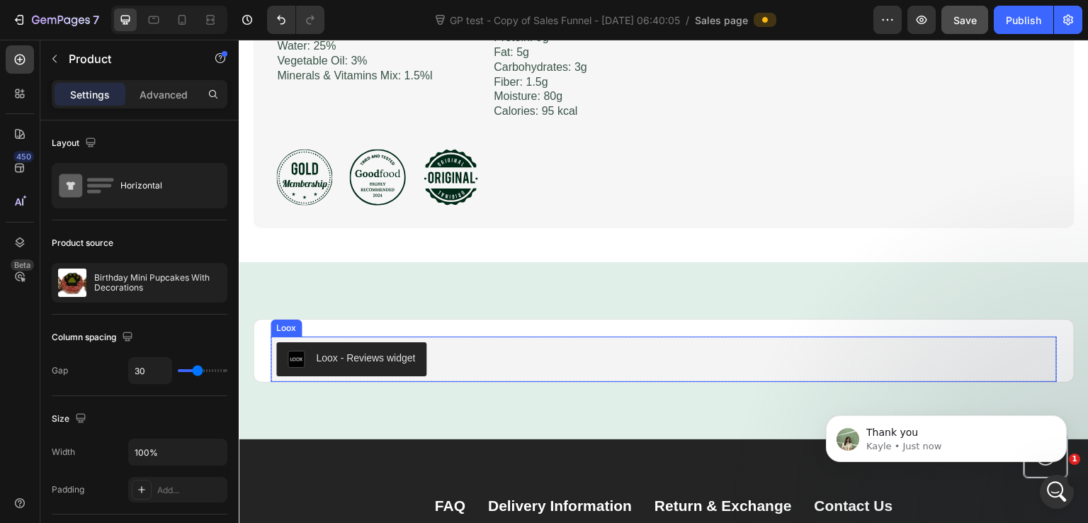
click at [495, 349] on div "Loox - Reviews widget" at bounding box center [663, 359] width 775 height 34
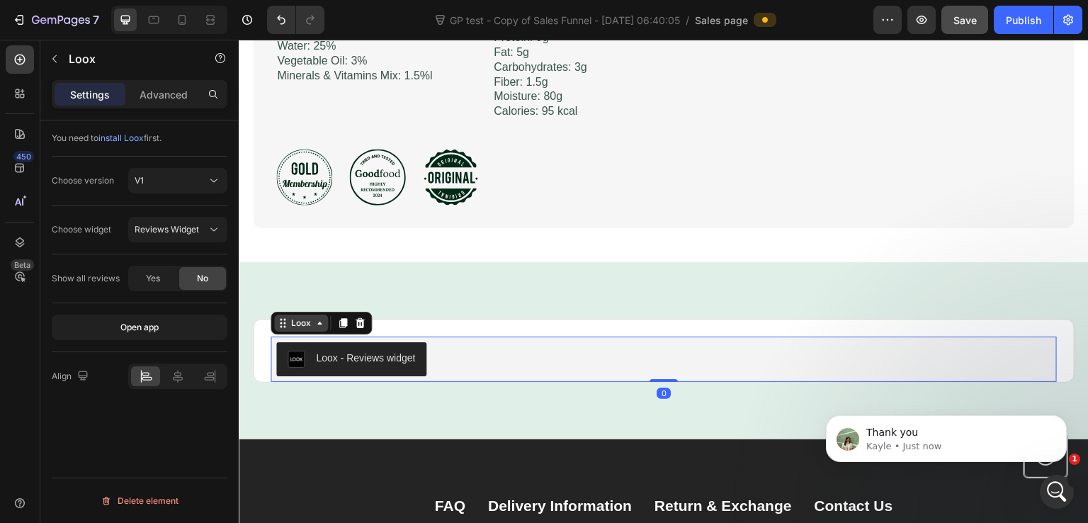
click at [307, 319] on div "Loox" at bounding box center [301, 323] width 26 height 13
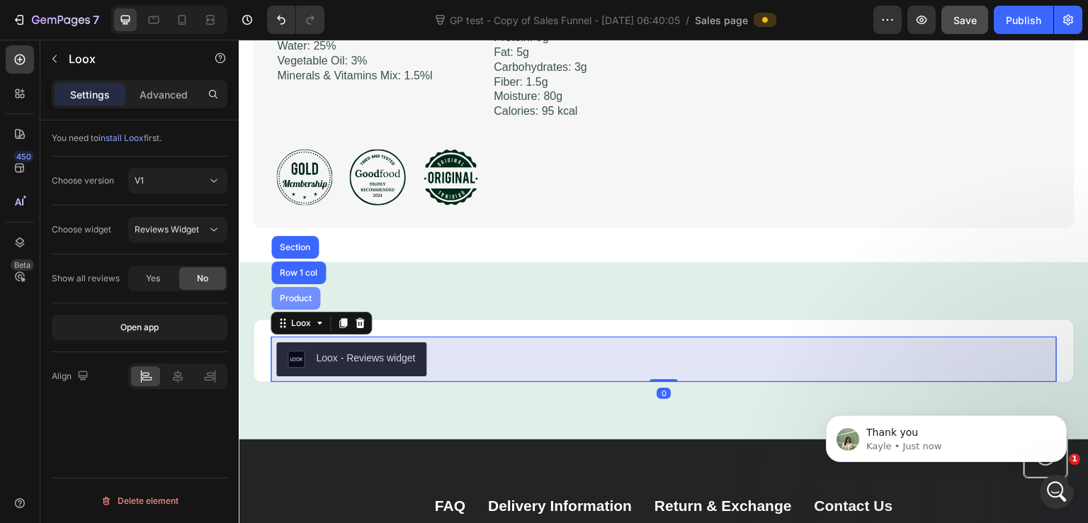
click at [307, 297] on div "Product" at bounding box center [296, 298] width 38 height 9
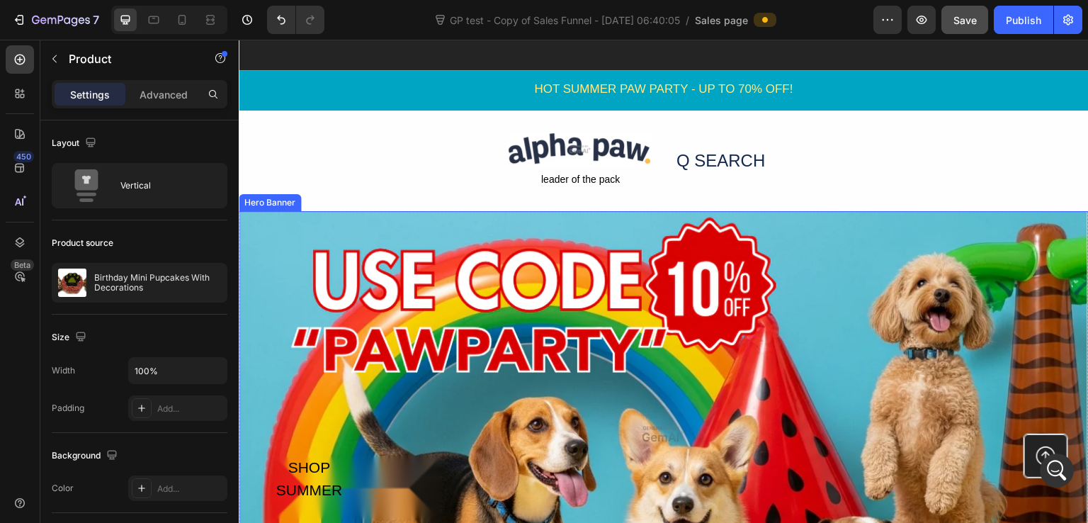
scroll to position [2692, 0]
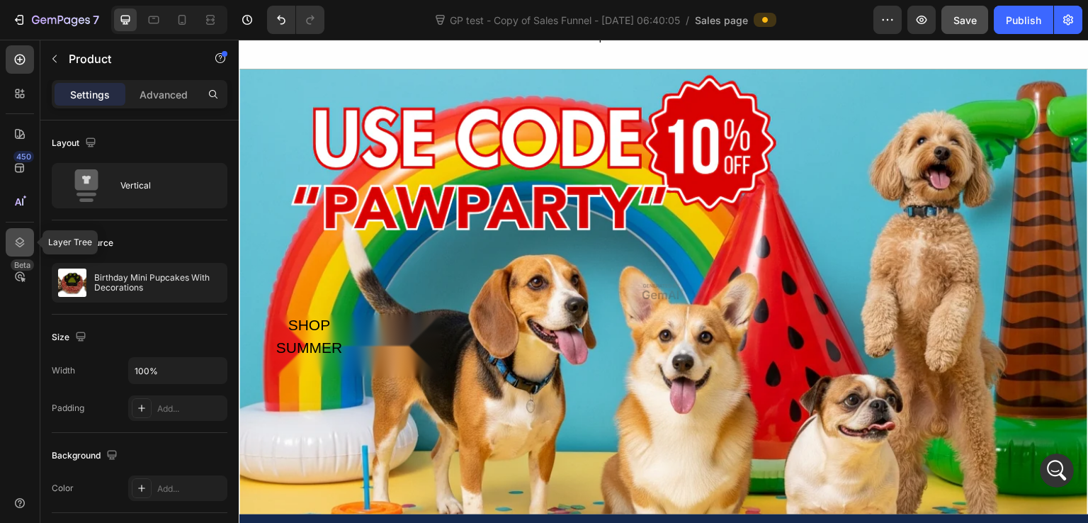
click at [18, 241] on icon at bounding box center [20, 242] width 14 height 14
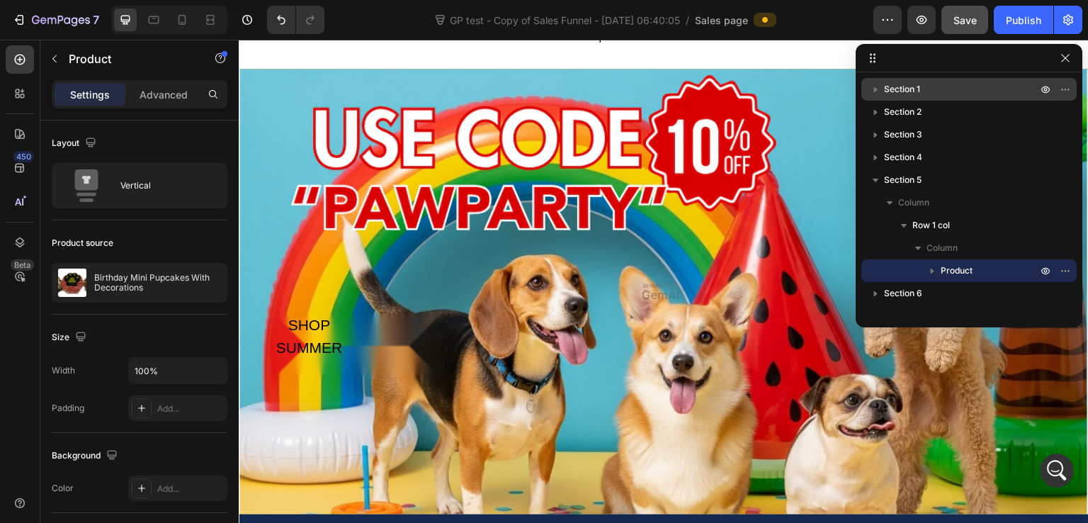
click at [961, 90] on p "Section 1" at bounding box center [962, 89] width 156 height 14
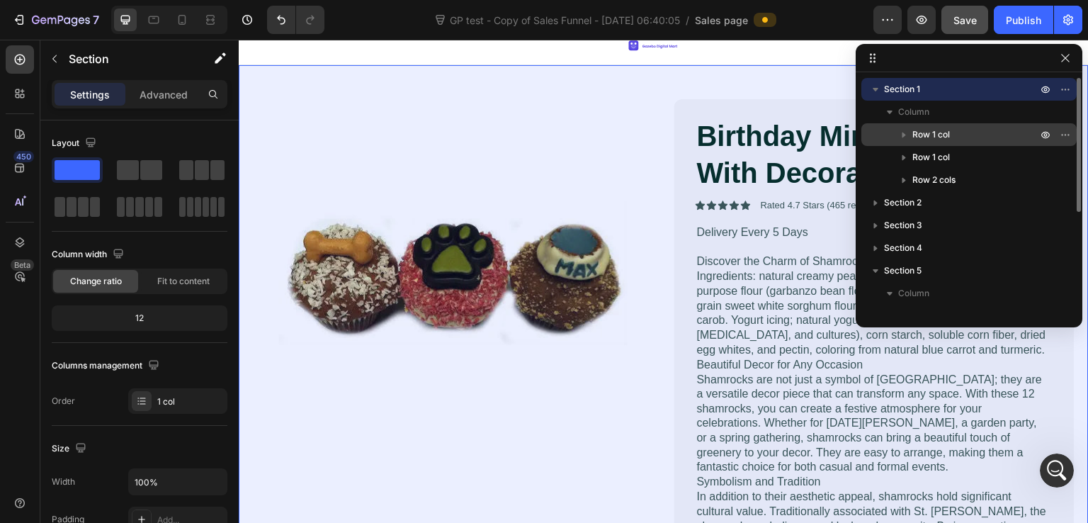
scroll to position [0, 0]
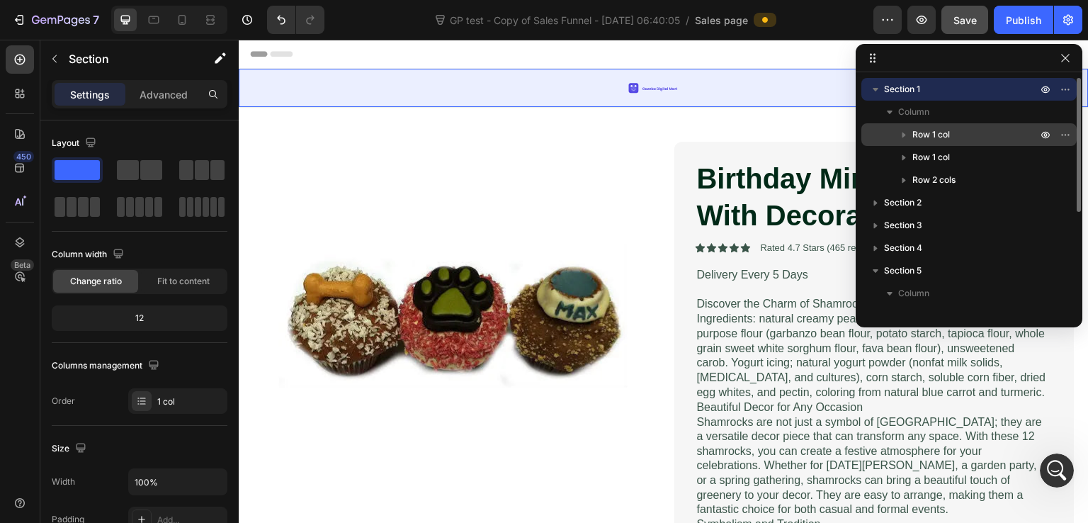
click at [957, 141] on p "Row 1 col" at bounding box center [977, 135] width 128 height 14
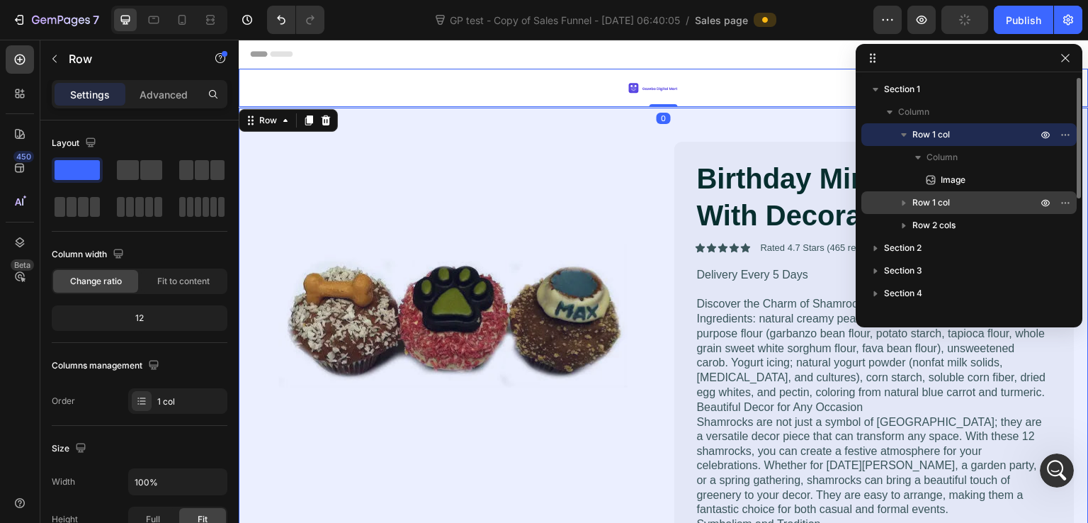
click at [961, 198] on p "Row 1 col" at bounding box center [977, 203] width 128 height 14
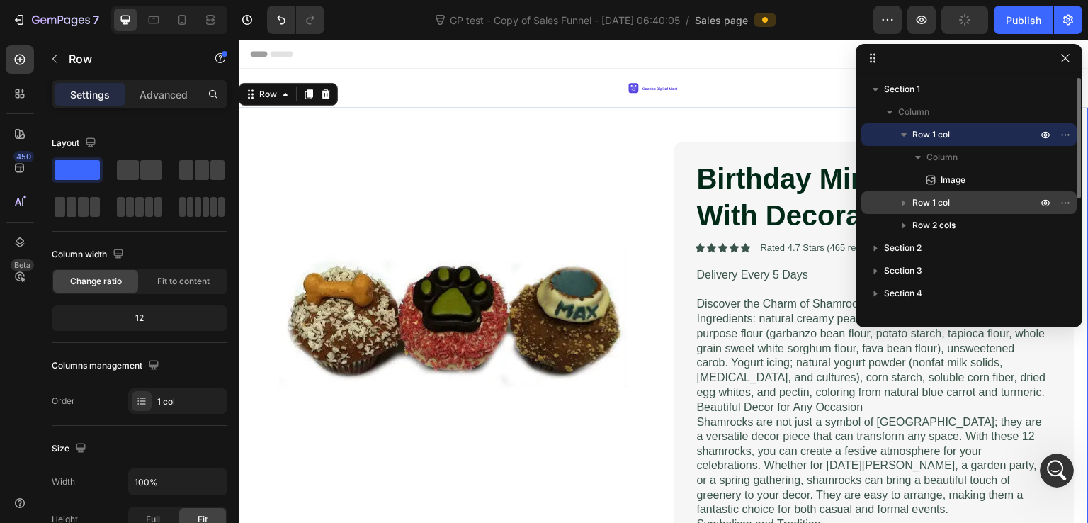
scroll to position [17, 0]
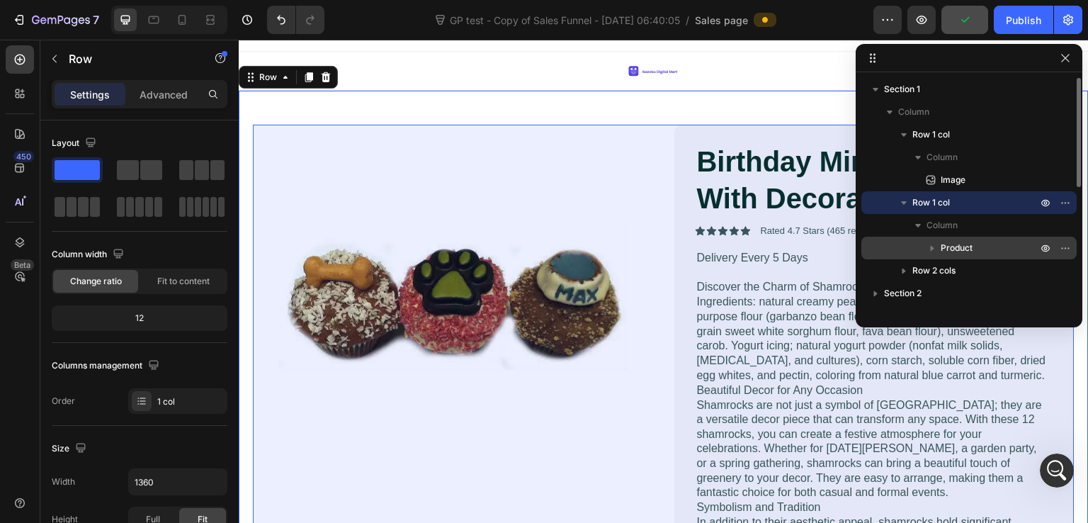
click at [968, 244] on span "Product" at bounding box center [957, 248] width 32 height 14
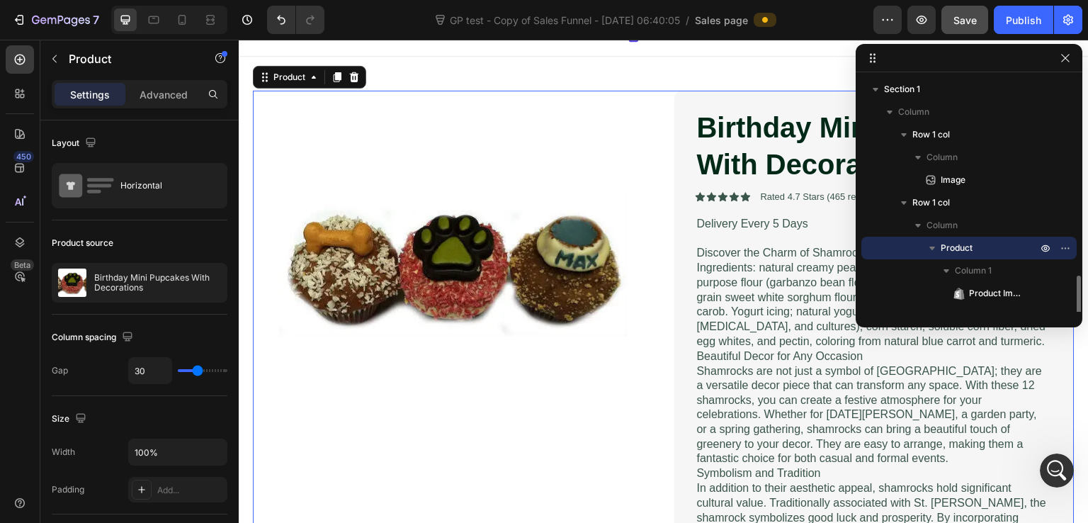
scroll to position [142, 0]
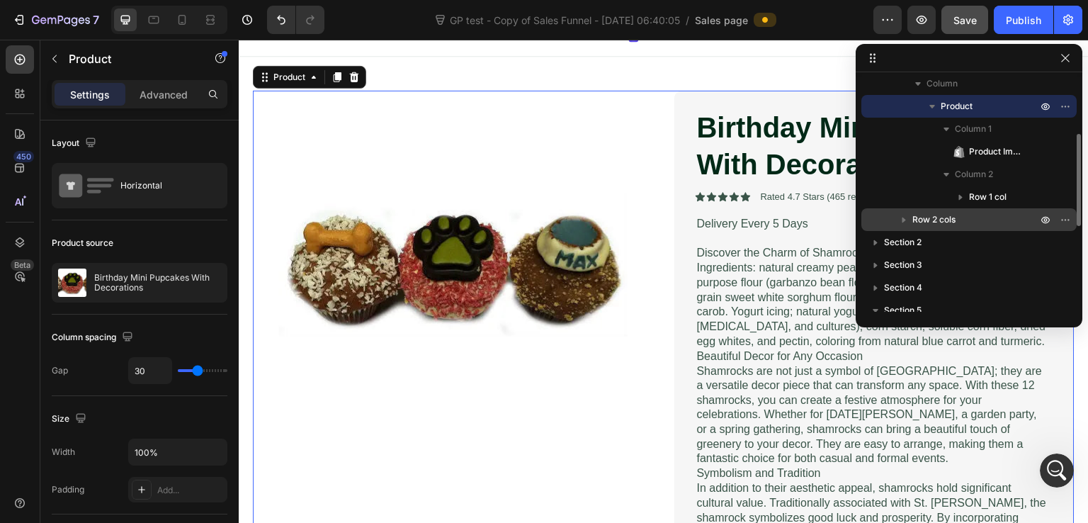
click at [978, 220] on p "Row 2 cols" at bounding box center [977, 220] width 128 height 14
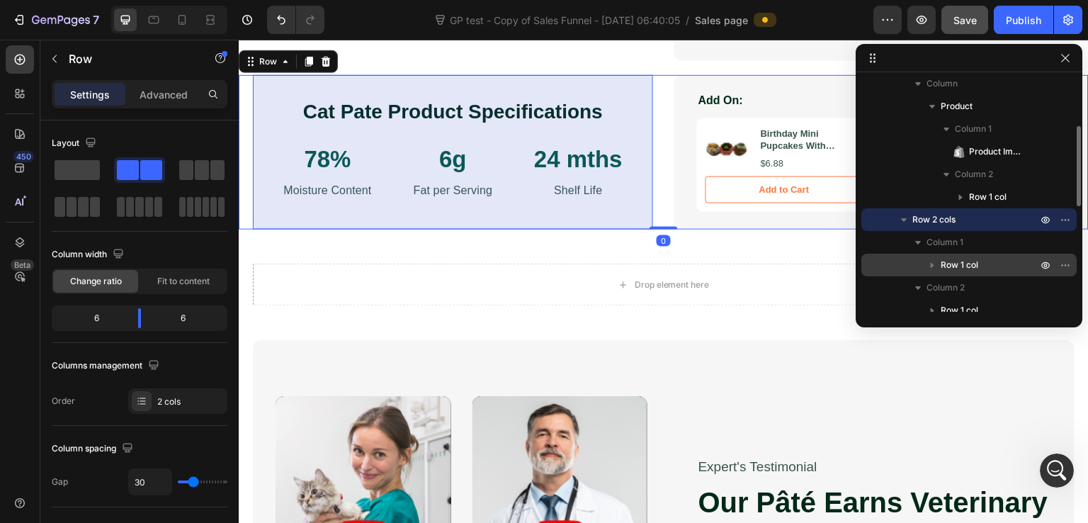
scroll to position [283, 0]
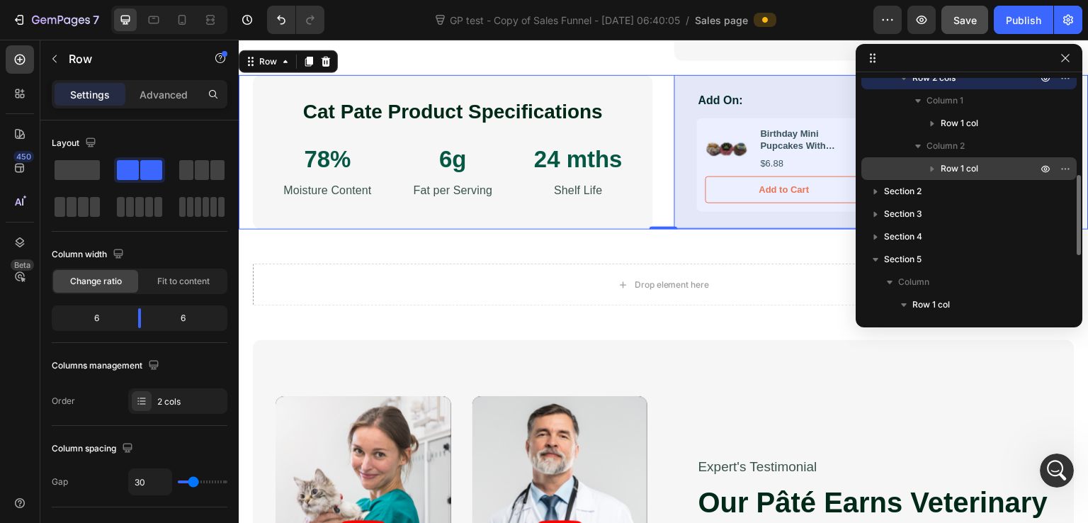
click at [982, 166] on p "Row 1 col" at bounding box center [990, 169] width 99 height 14
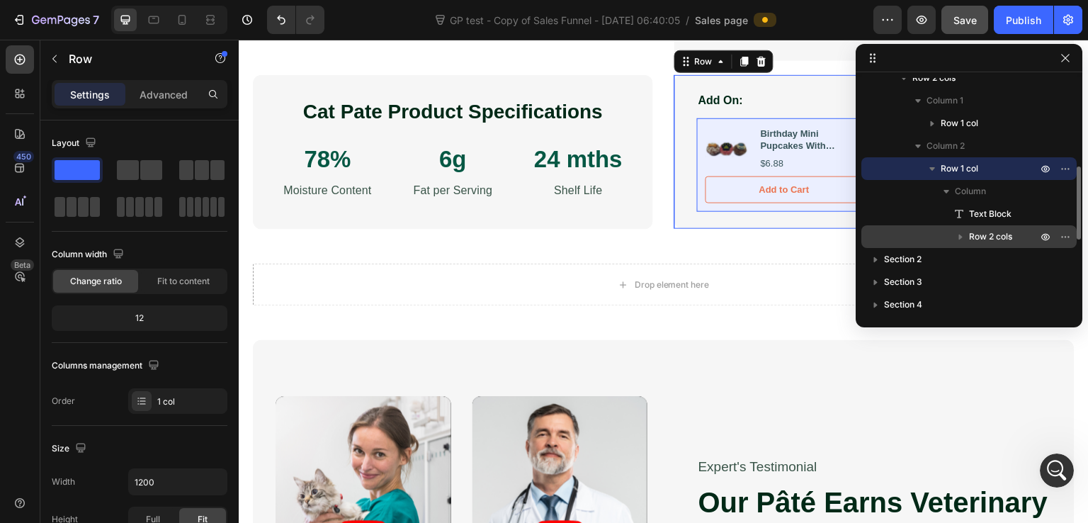
click at [986, 231] on span "Row 2 cols" at bounding box center [990, 237] width 43 height 14
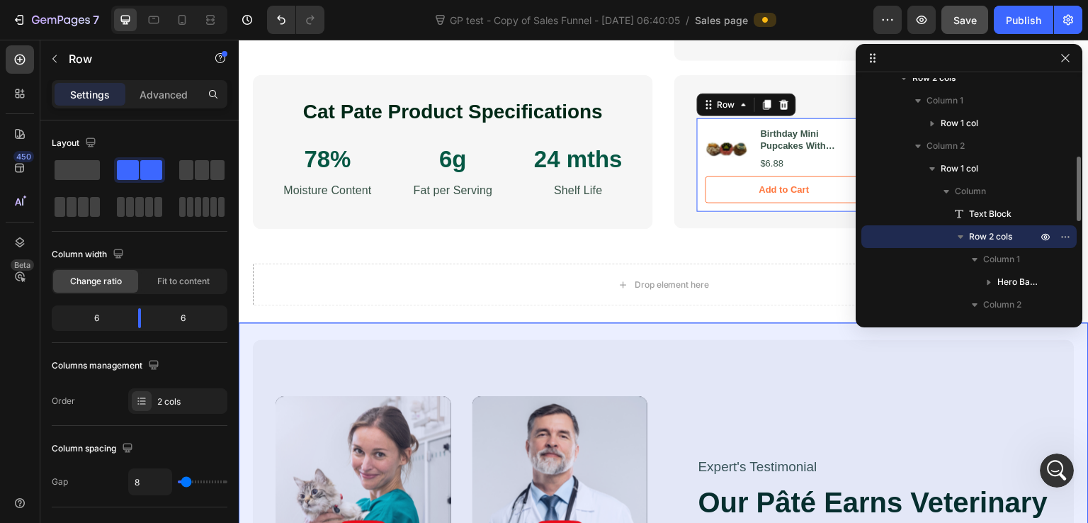
scroll to position [425, 0]
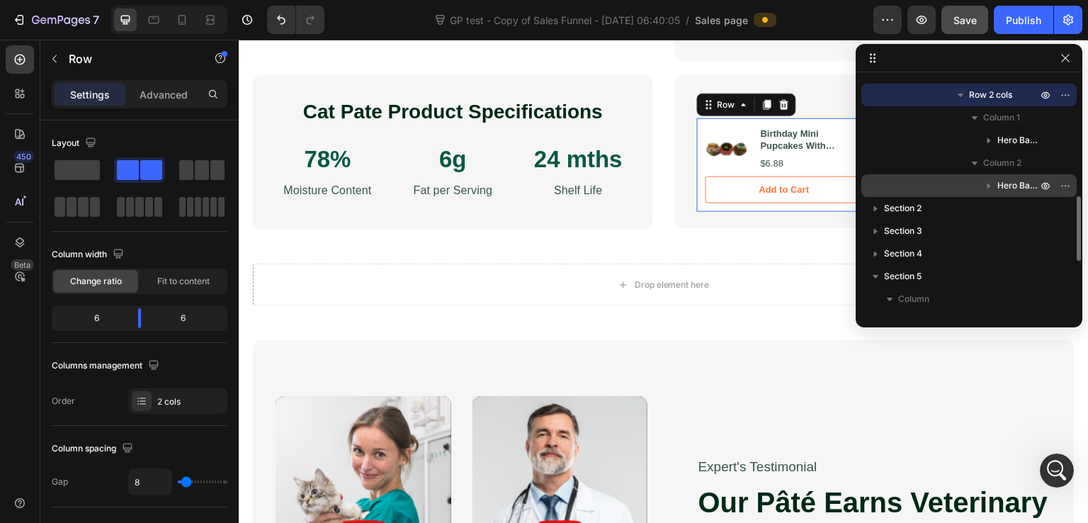
click at [1010, 185] on span "Hero Banner" at bounding box center [1019, 186] width 43 height 14
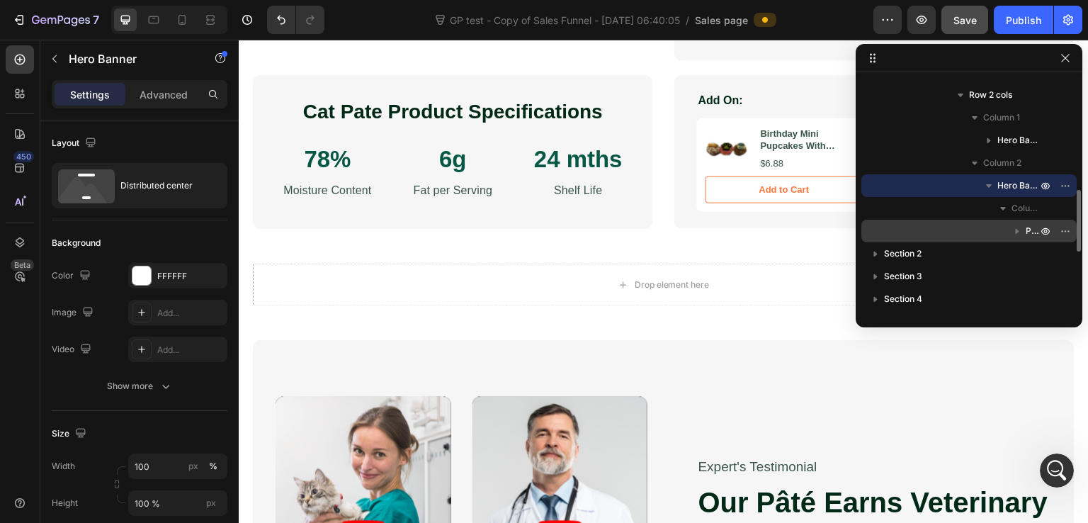
click at [1023, 227] on icon "button" at bounding box center [1017, 231] width 14 height 14
click at [1024, 235] on button "button" at bounding box center [1017, 230] width 17 height 17
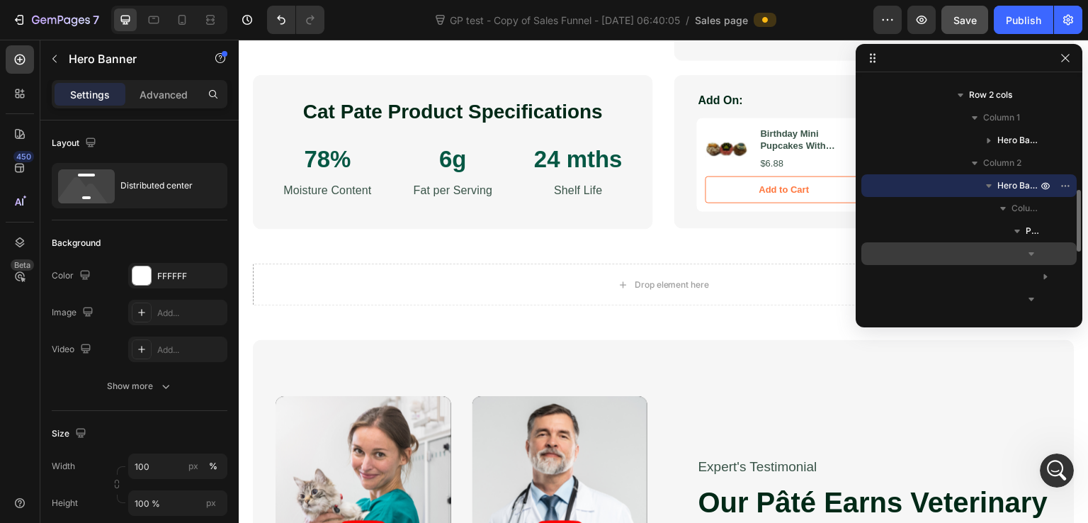
click at [1037, 252] on icon "button" at bounding box center [1031, 254] width 14 height 14
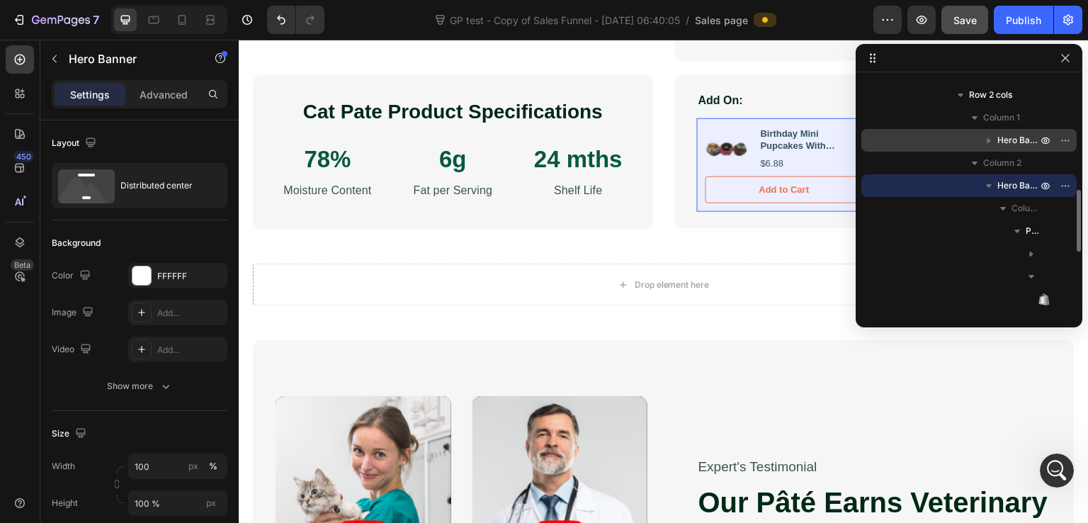
click at [1026, 143] on span "Hero Banner" at bounding box center [1019, 140] width 43 height 14
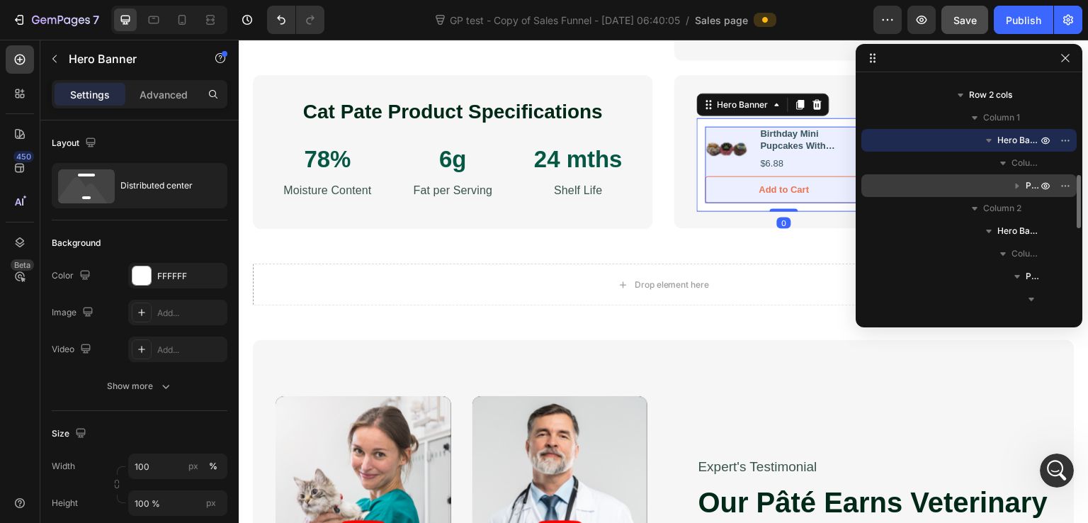
click at [1029, 186] on span "Product" at bounding box center [1033, 186] width 14 height 14
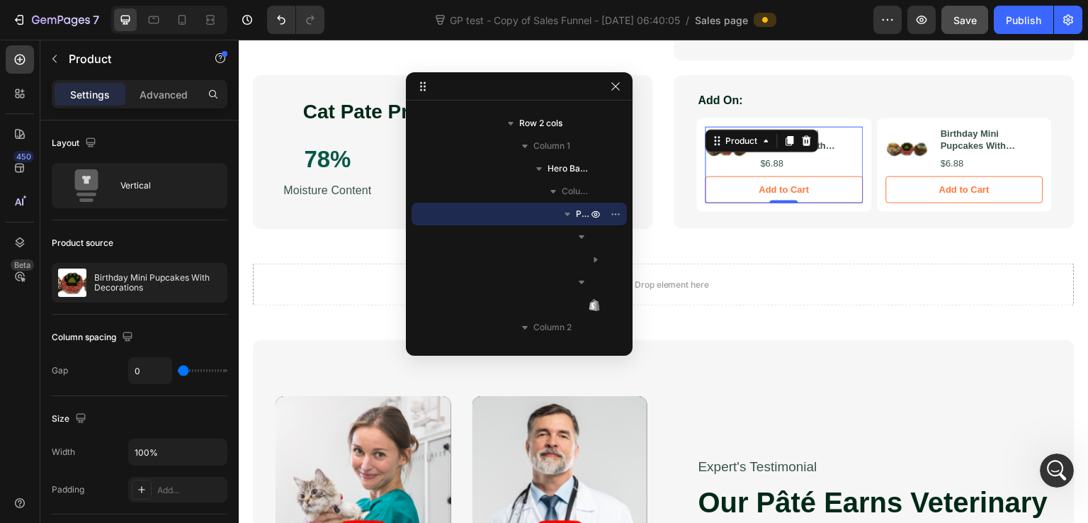
drag, startPoint x: 973, startPoint y: 60, endPoint x: 508, endPoint y: 91, distance: 466.5
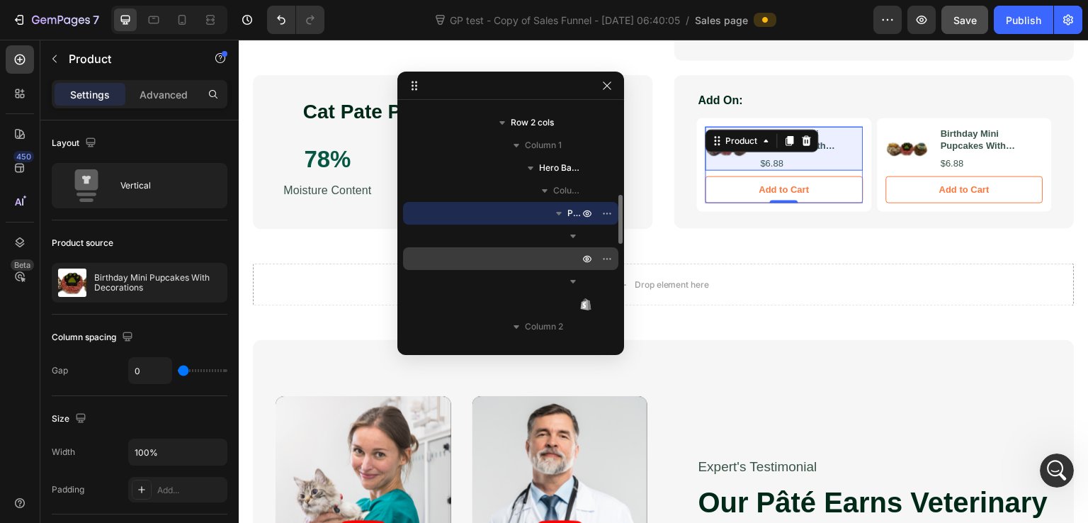
click at [565, 256] on div "Row 2 cols" at bounding box center [511, 258] width 204 height 23
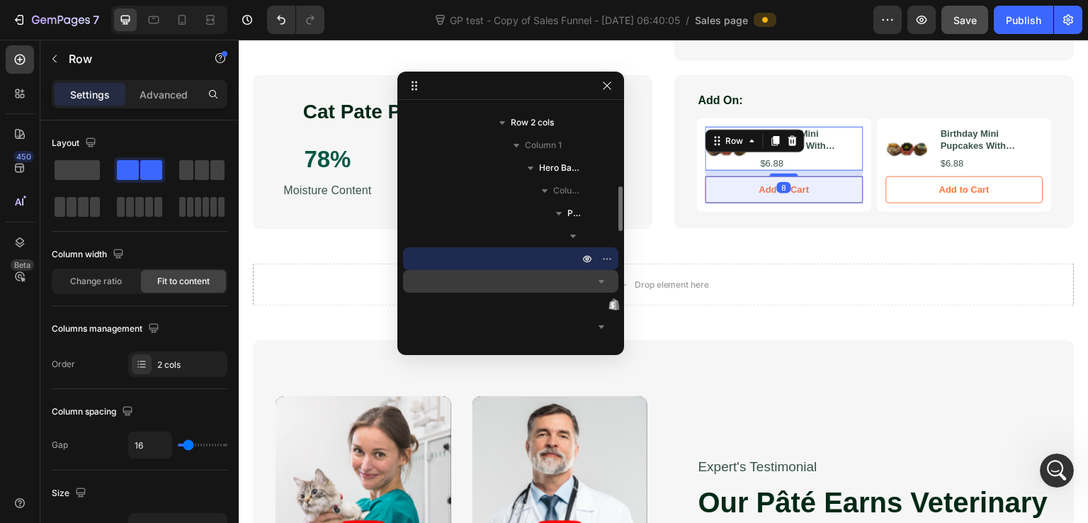
scroll to position [567, 0]
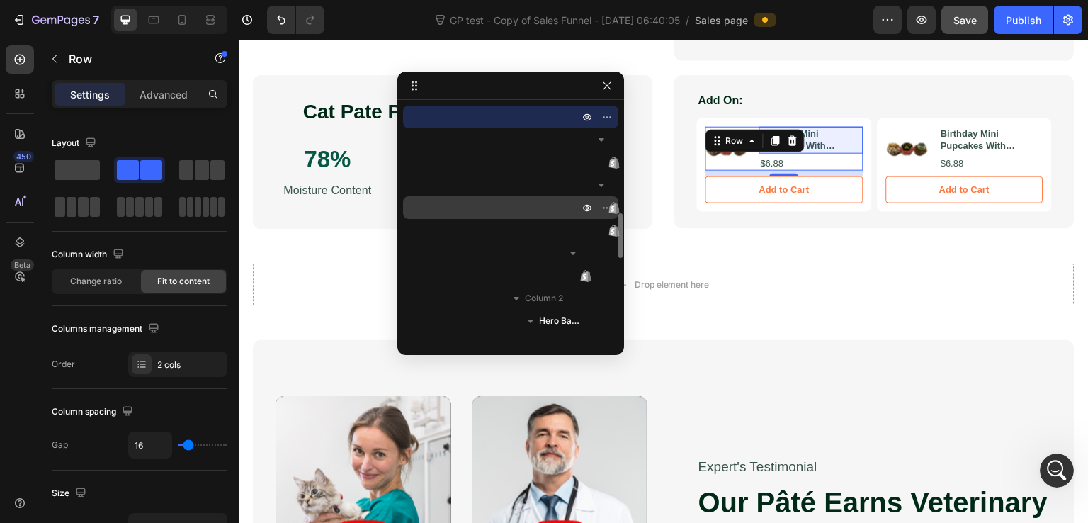
click at [572, 205] on div "Product Title" at bounding box center [511, 207] width 204 height 23
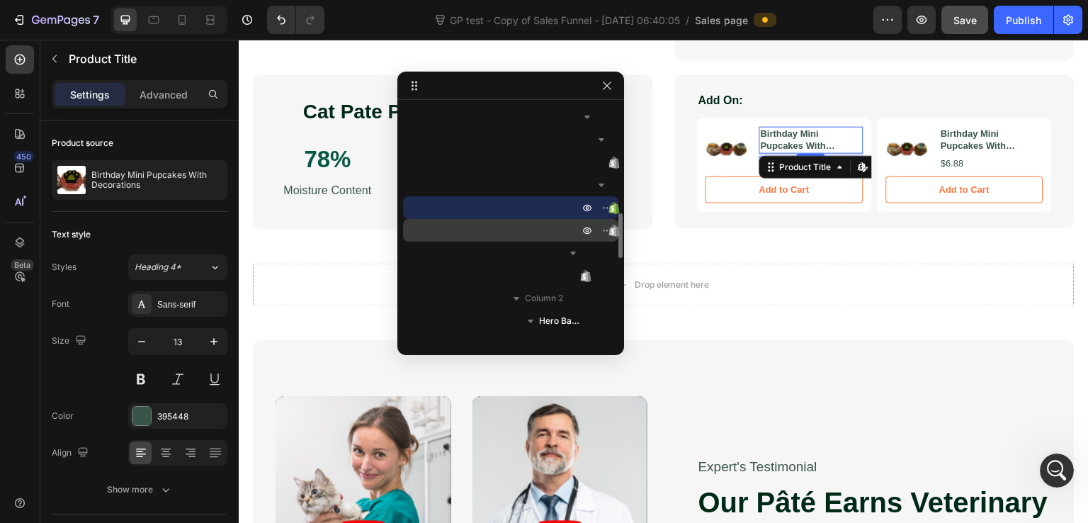
click at [563, 234] on div "Product Price" at bounding box center [511, 230] width 204 height 23
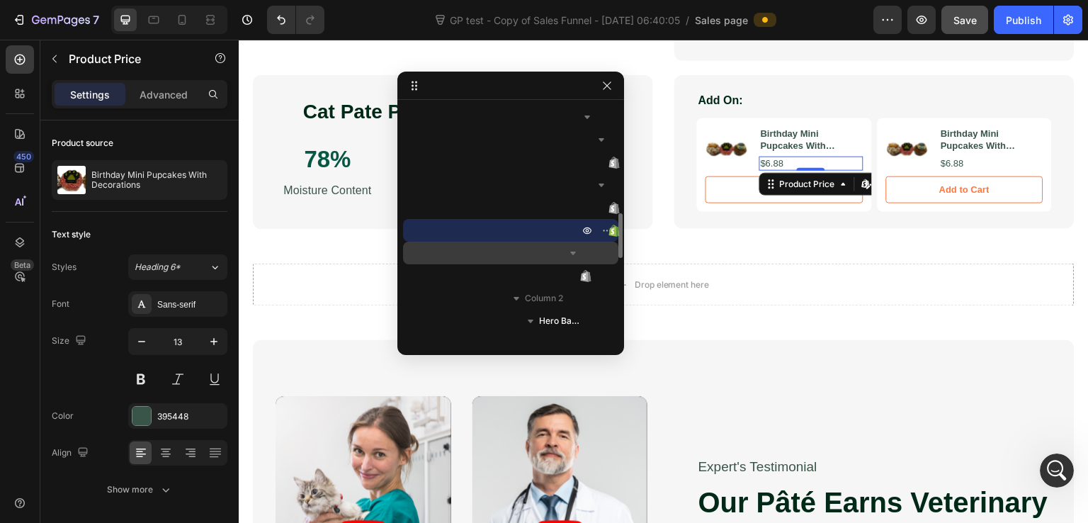
click at [581, 254] on button "button" at bounding box center [573, 252] width 17 height 17
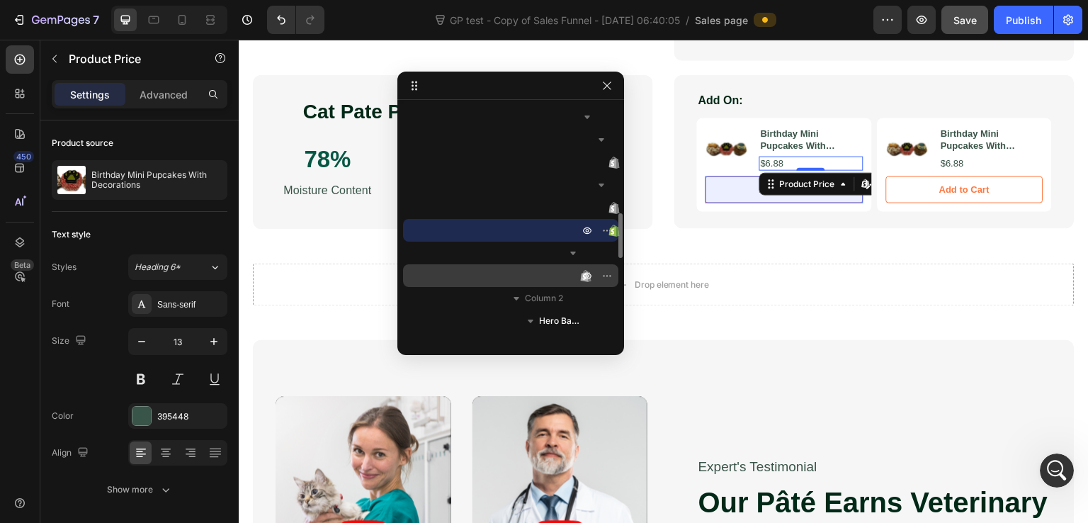
click at [563, 273] on div "Add to Cart" at bounding box center [511, 275] width 204 height 23
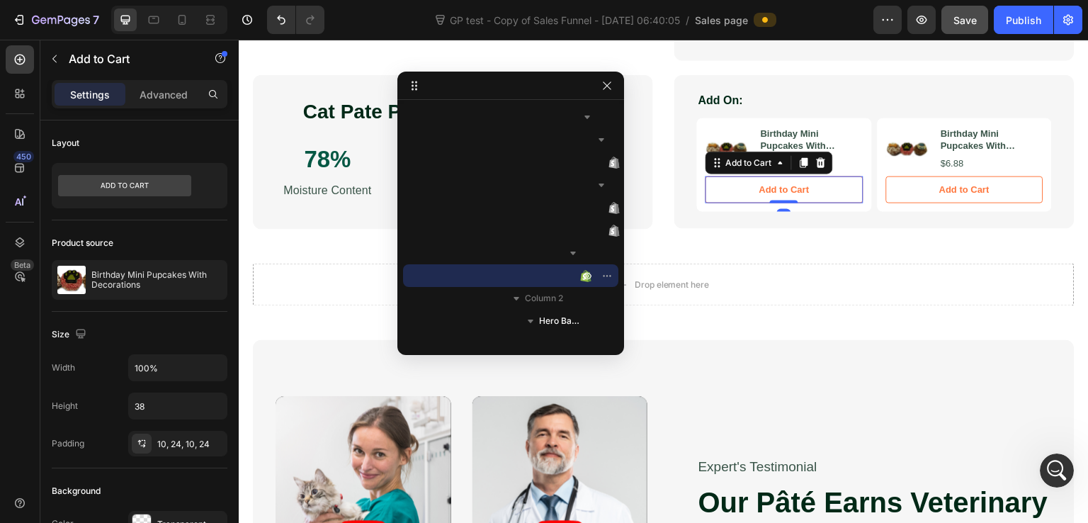
scroll to position [709, 0]
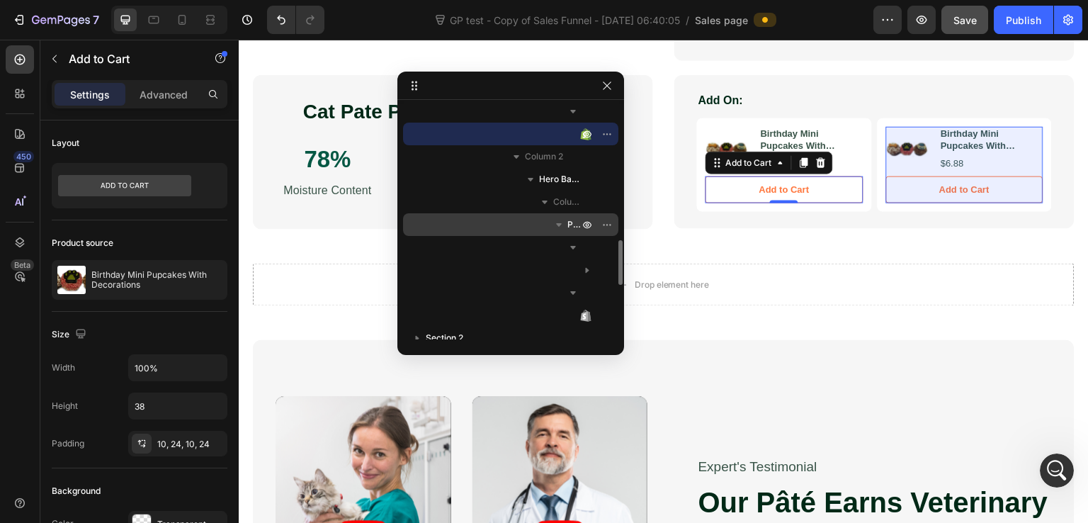
click at [568, 227] on span "Product" at bounding box center [575, 225] width 14 height 14
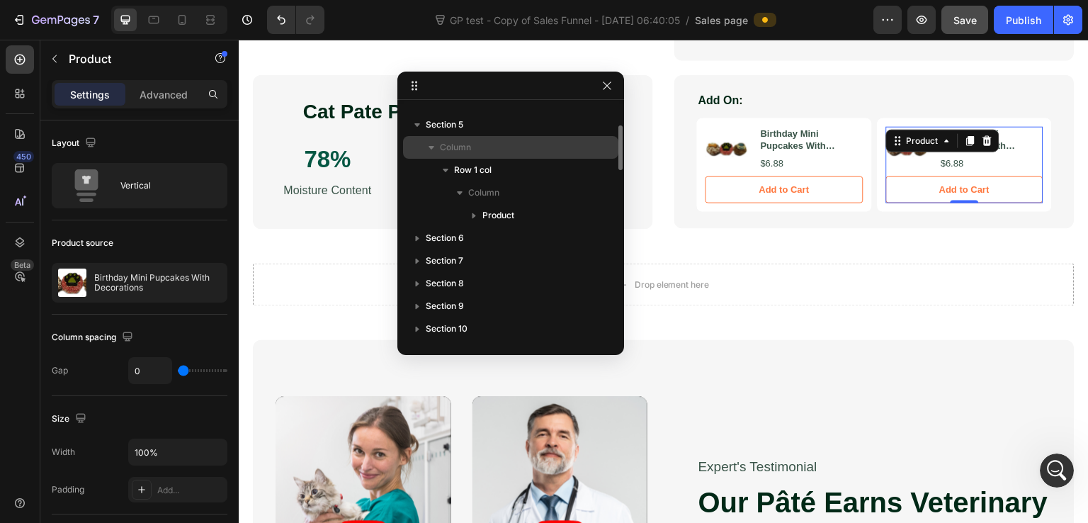
scroll to position [848, 0]
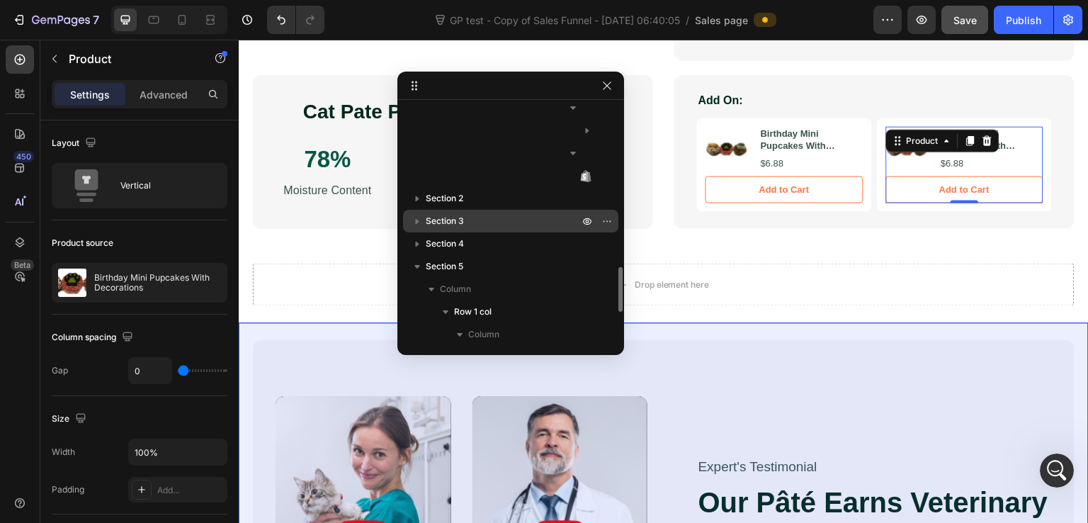
click at [514, 222] on p "Section 3" at bounding box center [504, 221] width 156 height 14
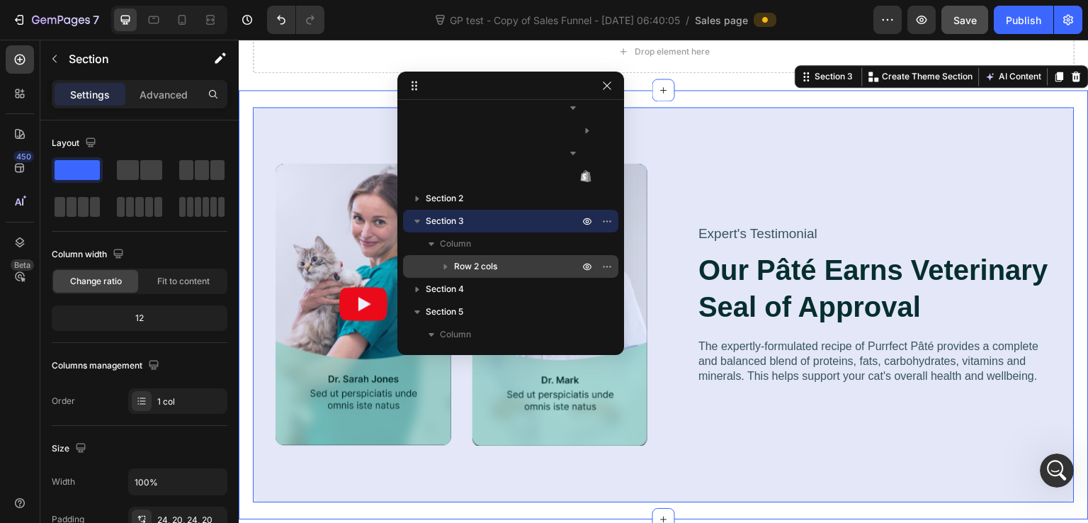
scroll to position [990, 0]
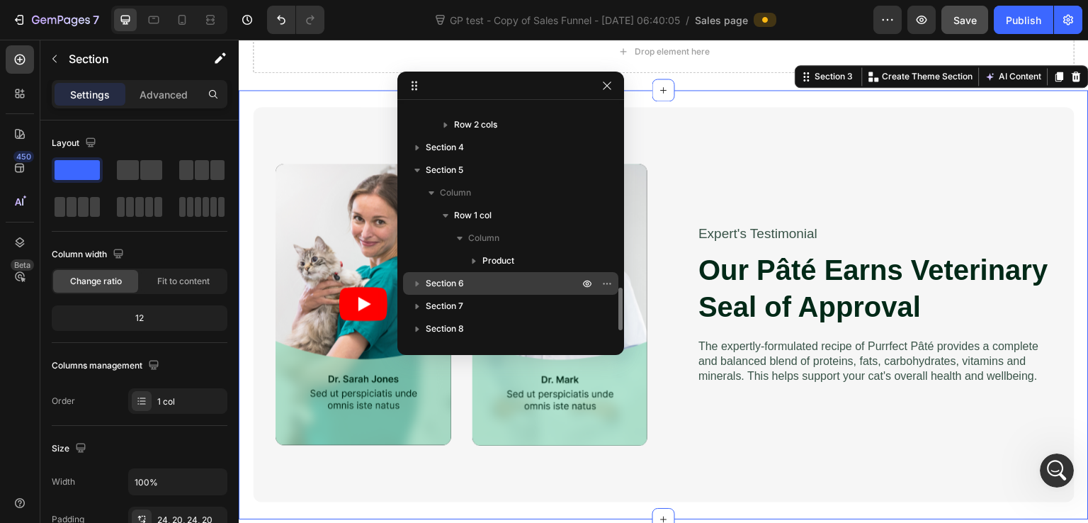
click at [526, 291] on div "Section 6" at bounding box center [511, 283] width 204 height 23
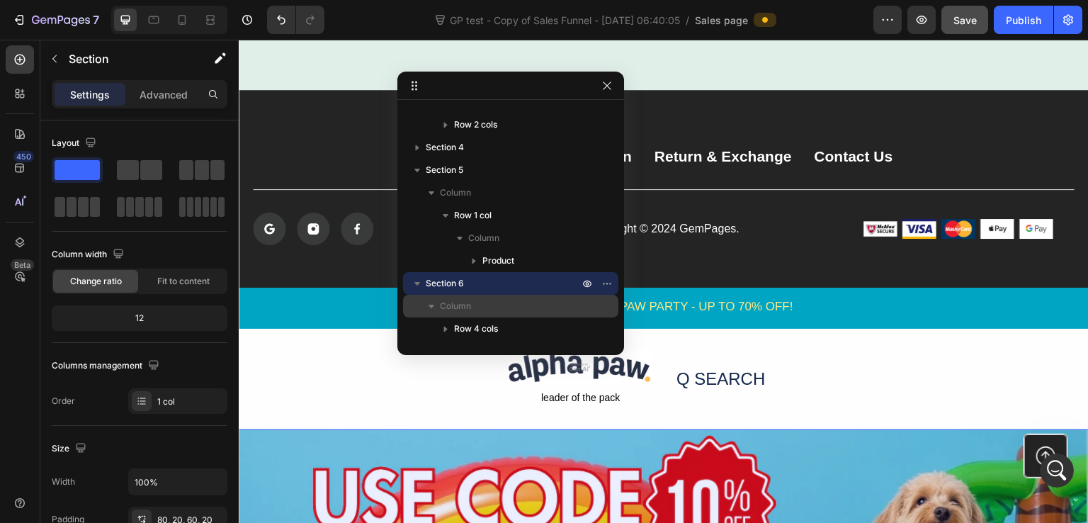
scroll to position [1126, 0]
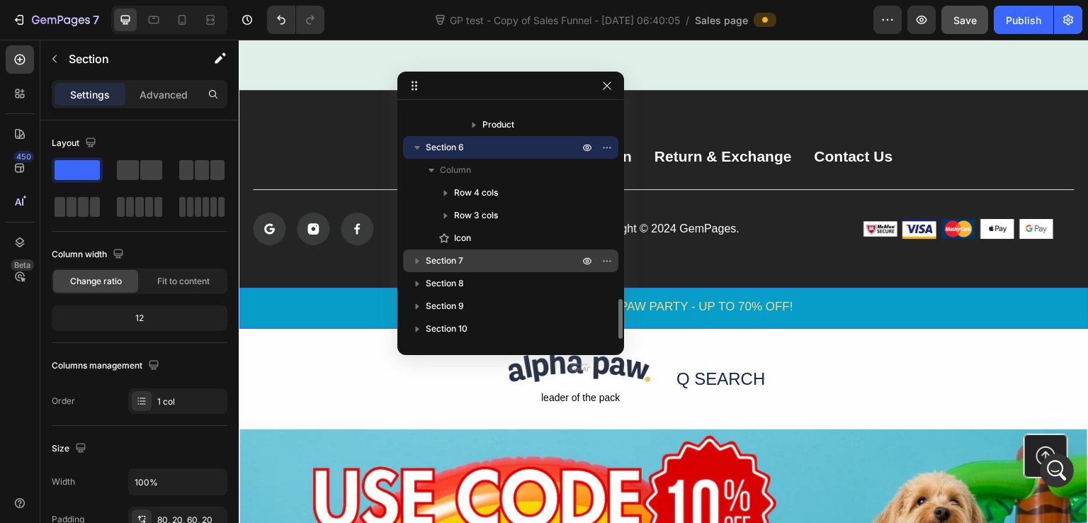
click at [530, 262] on p "Section 7" at bounding box center [504, 261] width 156 height 14
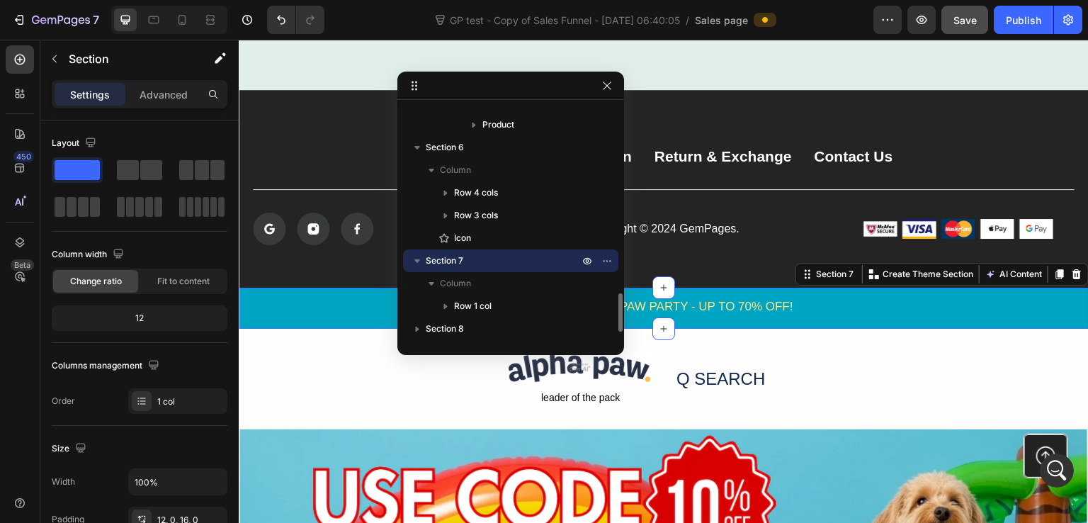
scroll to position [1171, 0]
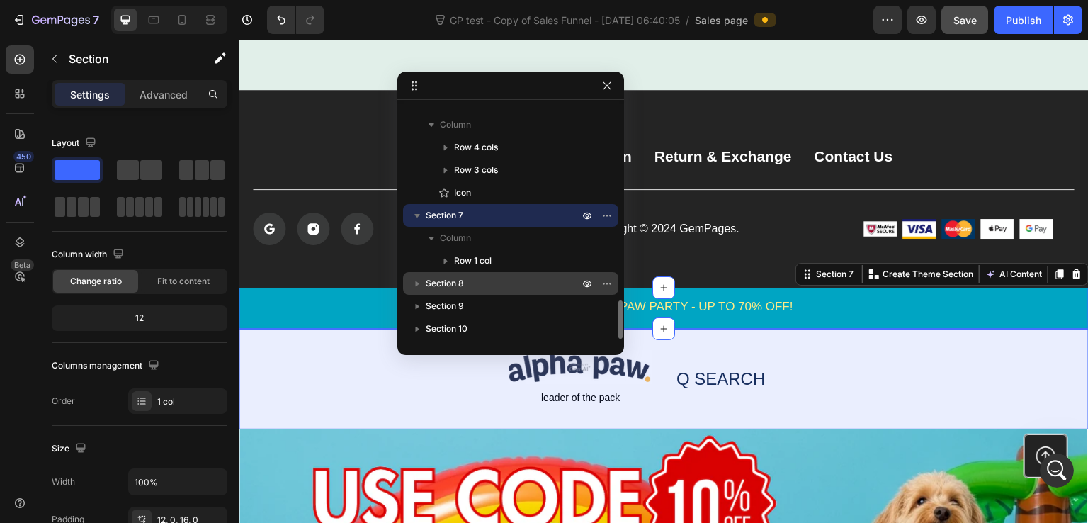
click at [521, 286] on p "Section 8" at bounding box center [504, 283] width 156 height 14
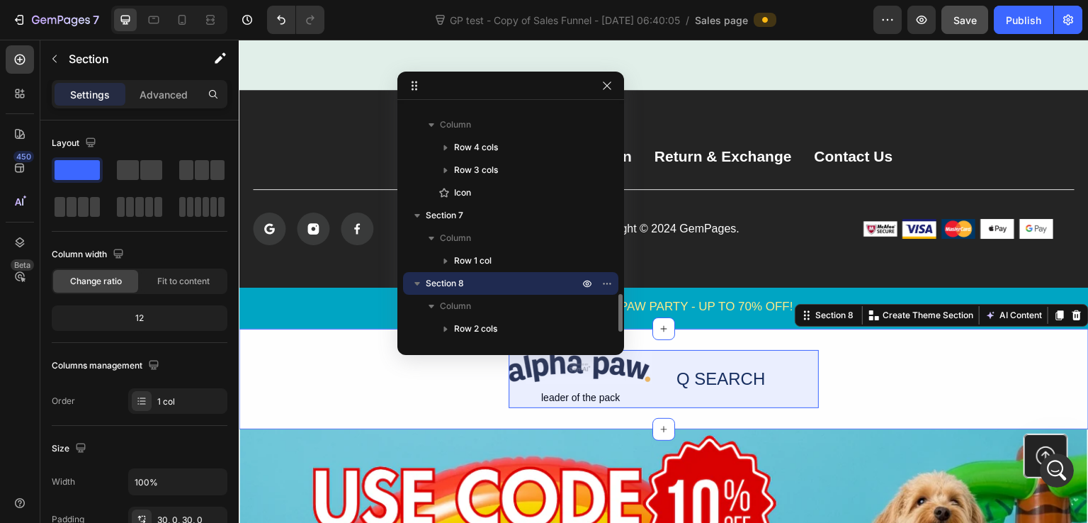
scroll to position [1217, 0]
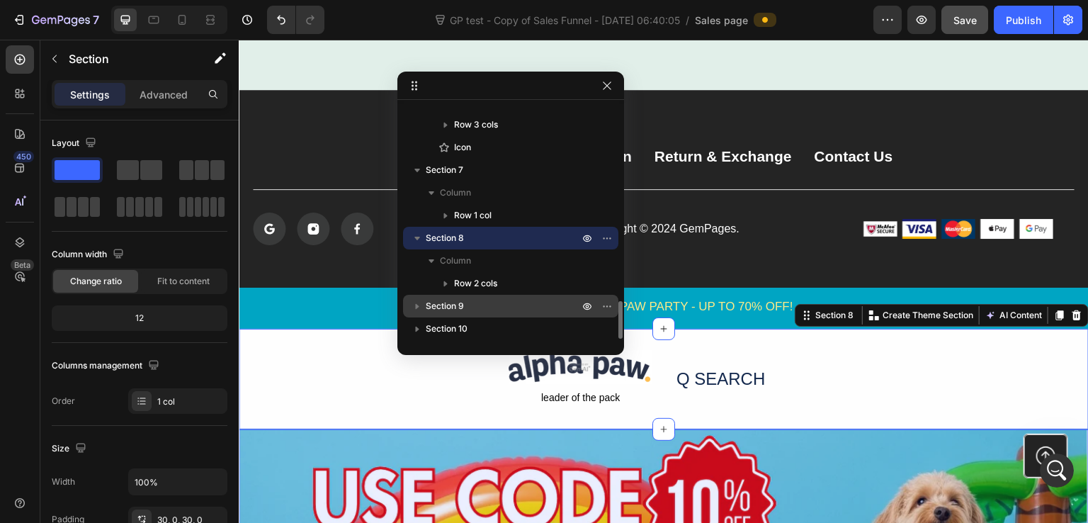
click at [526, 295] on div "Section 9" at bounding box center [511, 306] width 204 height 23
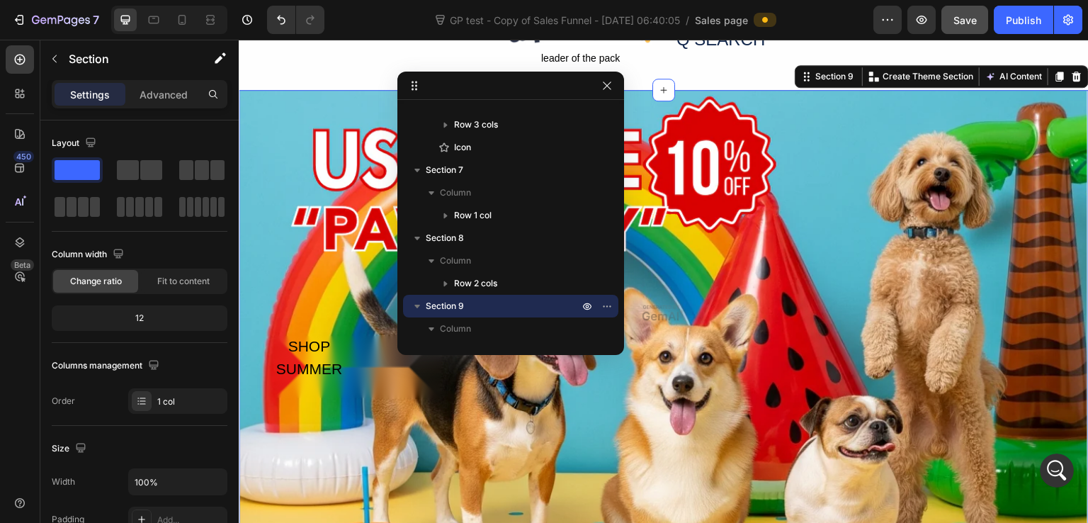
scroll to position [1262, 0]
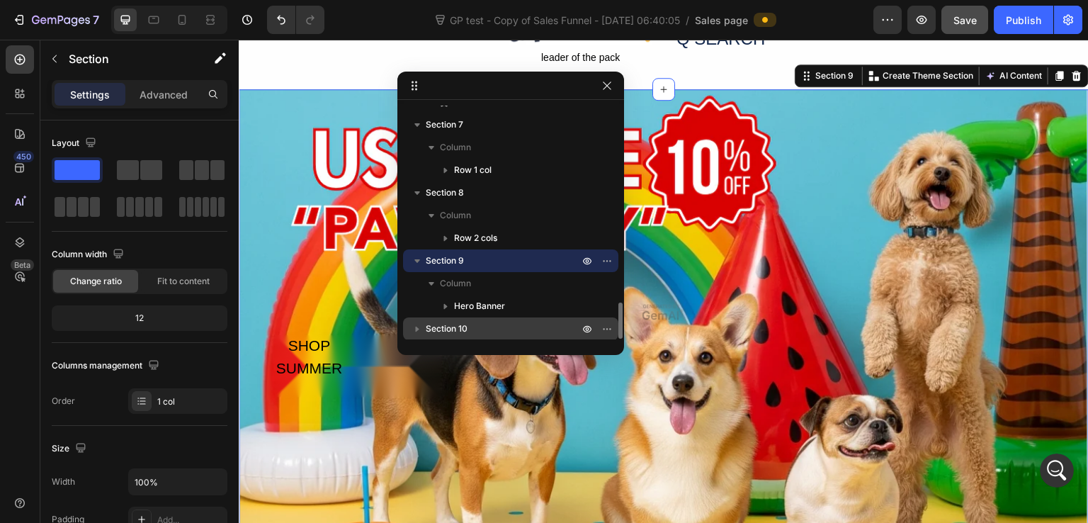
click at [521, 326] on p "Section 10" at bounding box center [504, 329] width 156 height 14
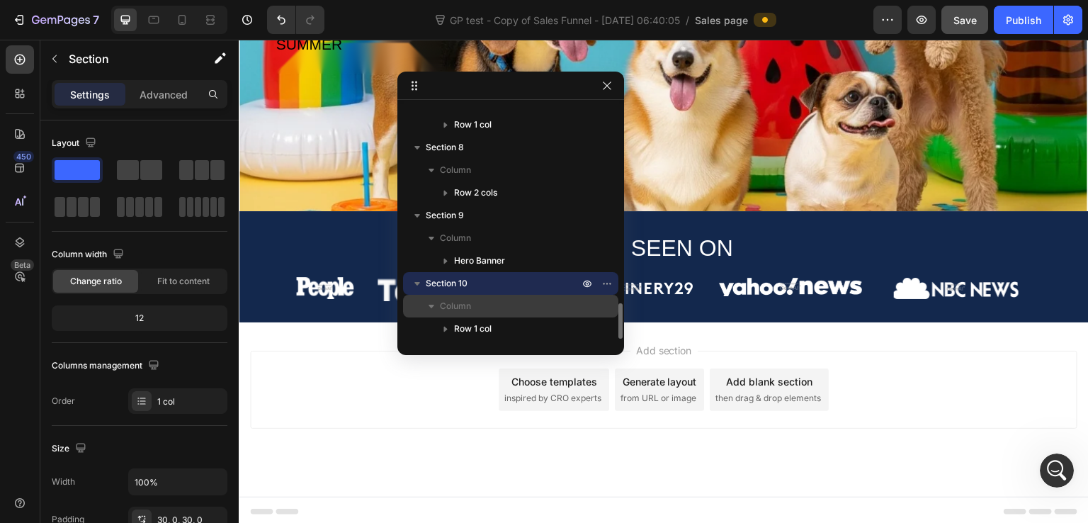
scroll to position [2998, 0]
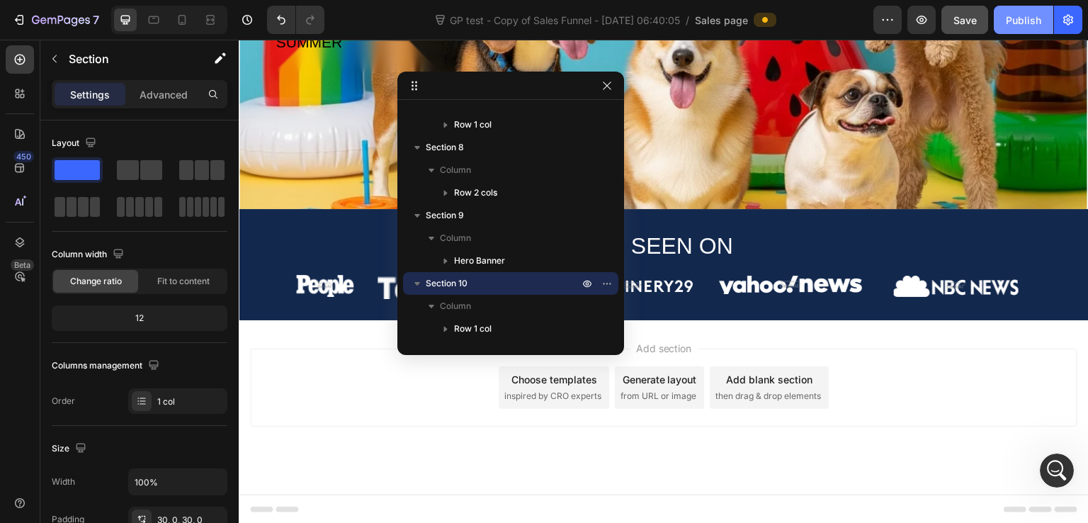
click at [1006, 18] on div "Publish" at bounding box center [1023, 20] width 35 height 15
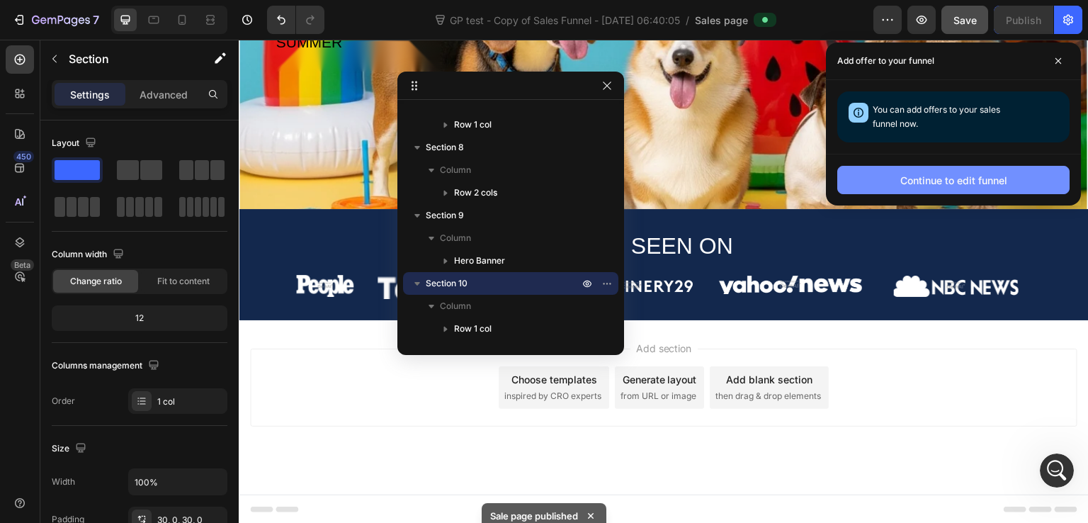
click at [948, 176] on div "Continue to edit funnel" at bounding box center [954, 180] width 107 height 15
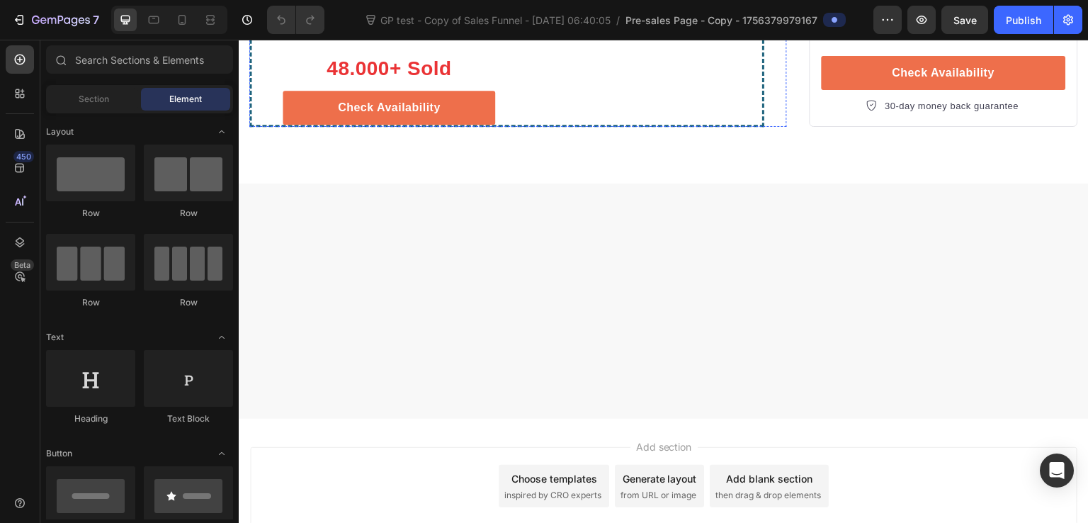
scroll to position [1842, 0]
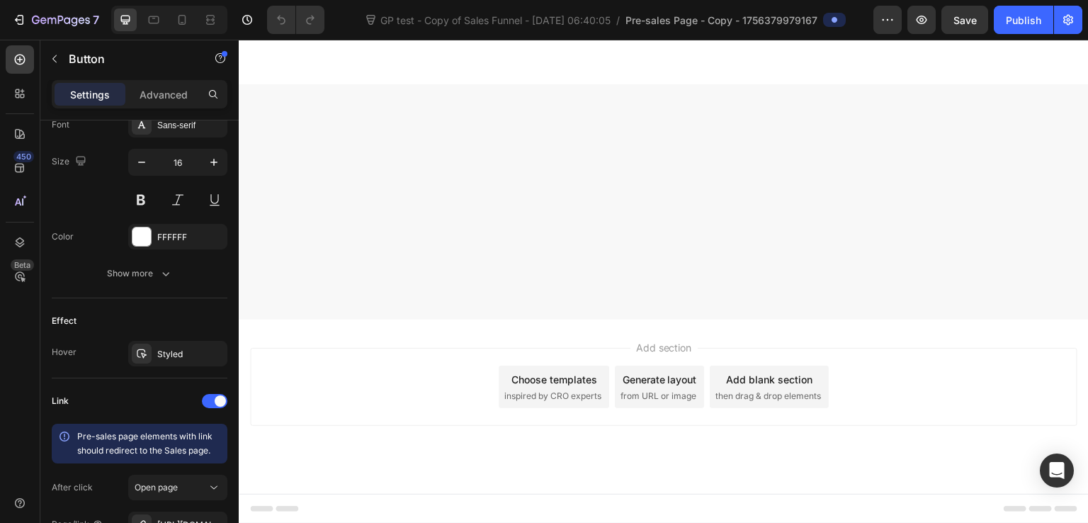
scroll to position [709, 0]
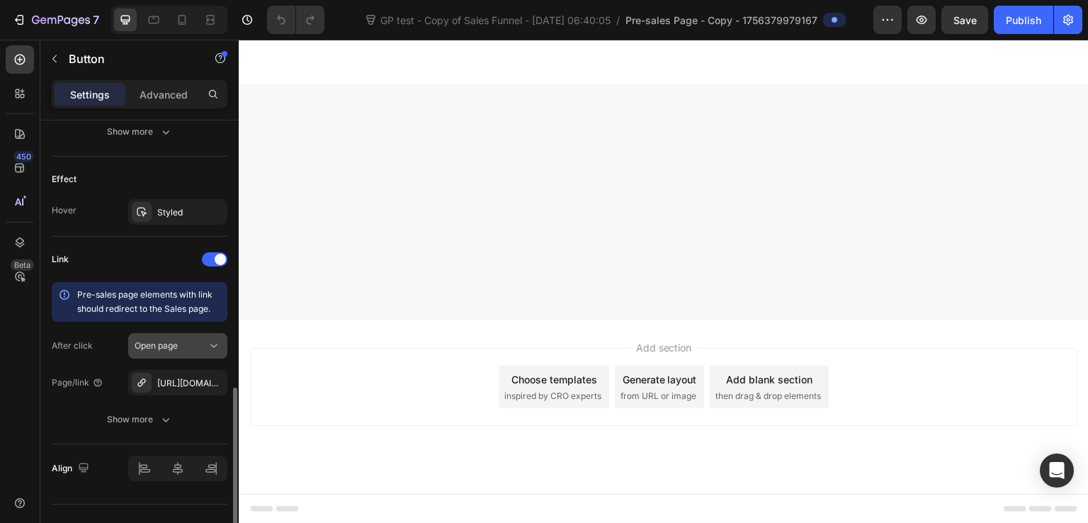
click at [186, 344] on div "Open page" at bounding box center [171, 345] width 72 height 13
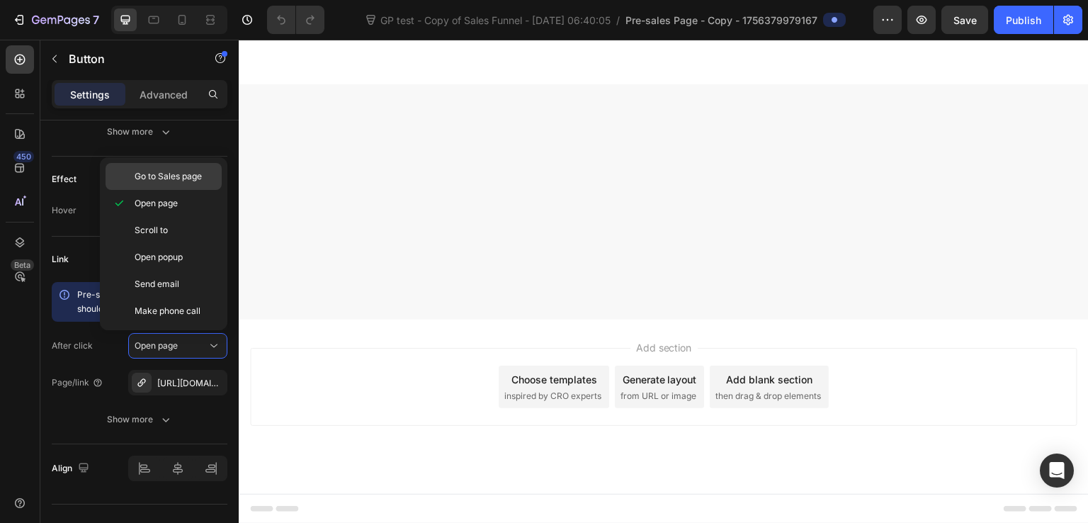
click at [181, 176] on span "Go to Sales page" at bounding box center [168, 176] width 67 height 13
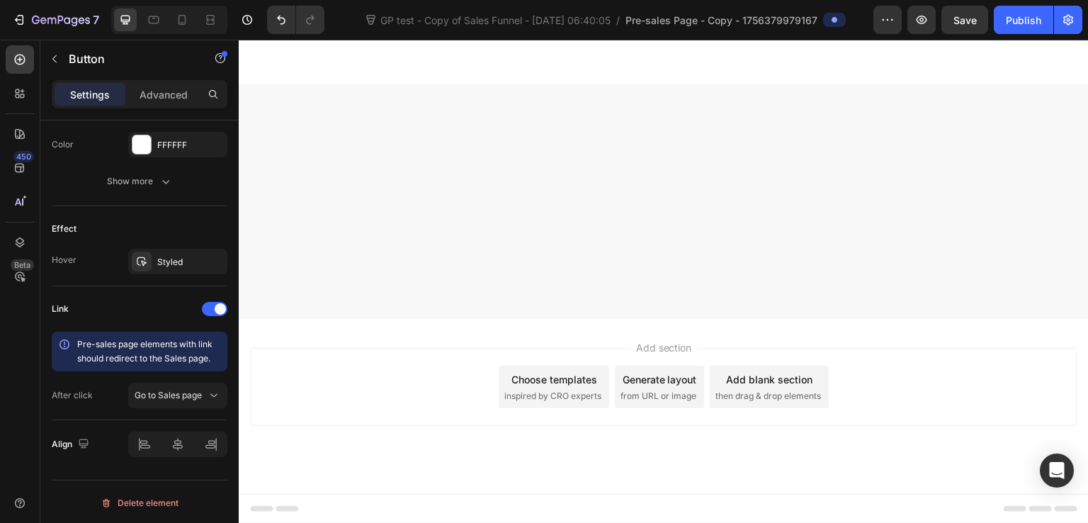
scroll to position [3117, 0]
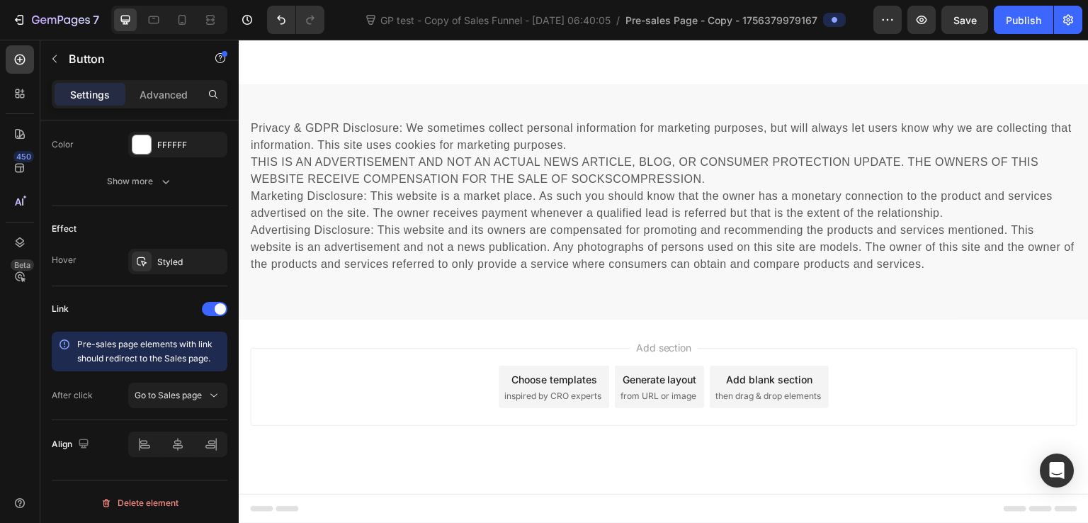
click at [470, 26] on link "Check Availability" at bounding box center [389, 8] width 213 height 34
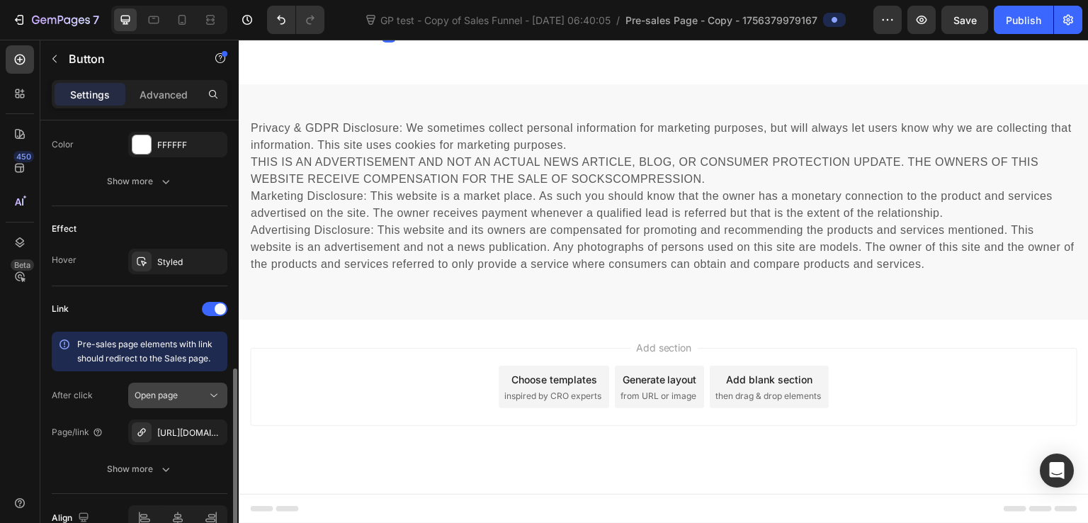
click at [174, 394] on span "Open page" at bounding box center [156, 395] width 43 height 11
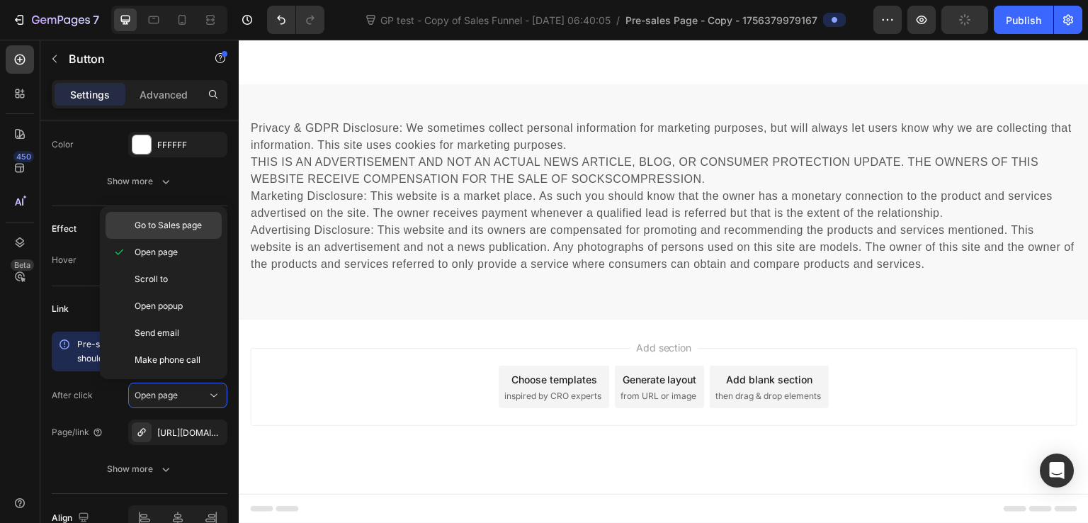
click at [193, 228] on span "Go to Sales page" at bounding box center [168, 225] width 67 height 13
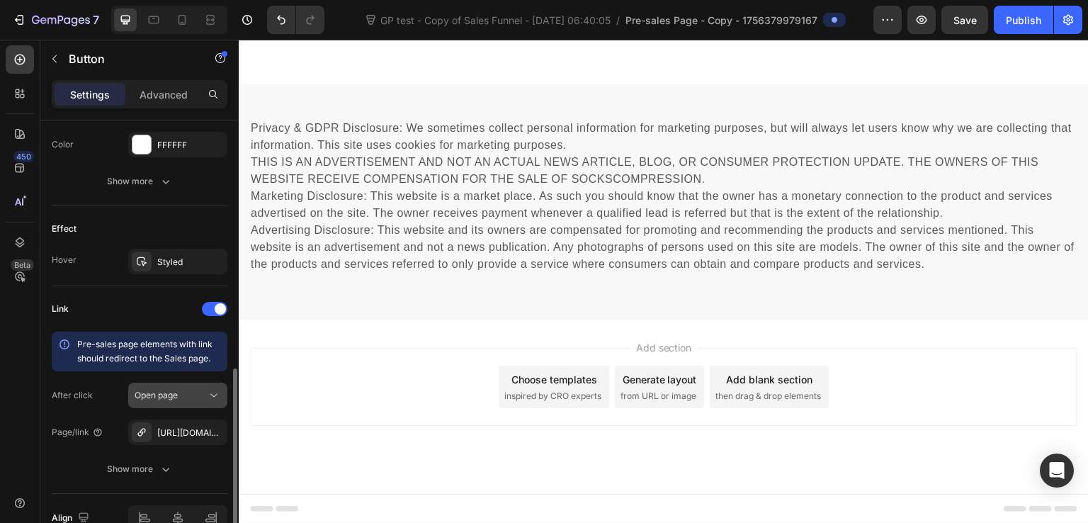
click at [182, 389] on div "Open page" at bounding box center [171, 395] width 72 height 13
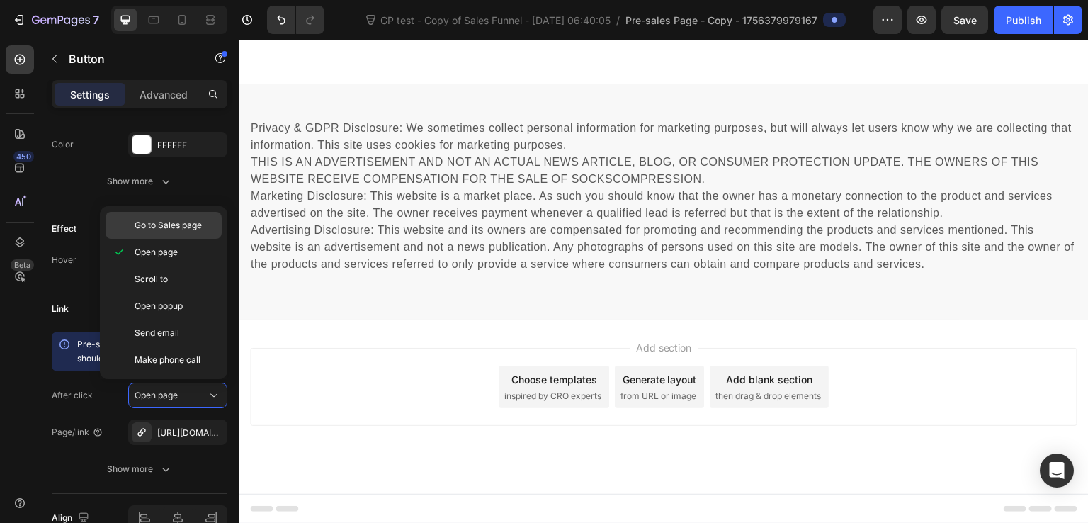
drag, startPoint x: 181, startPoint y: 229, endPoint x: 207, endPoint y: 256, distance: 38.1
click at [181, 229] on span "Go to Sales page" at bounding box center [168, 225] width 67 height 13
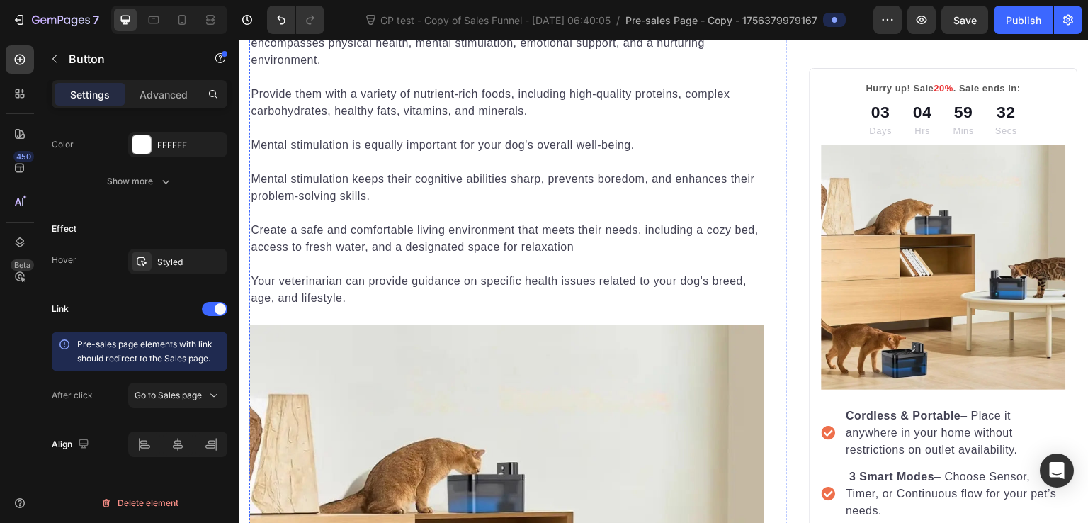
scroll to position [1761, 0]
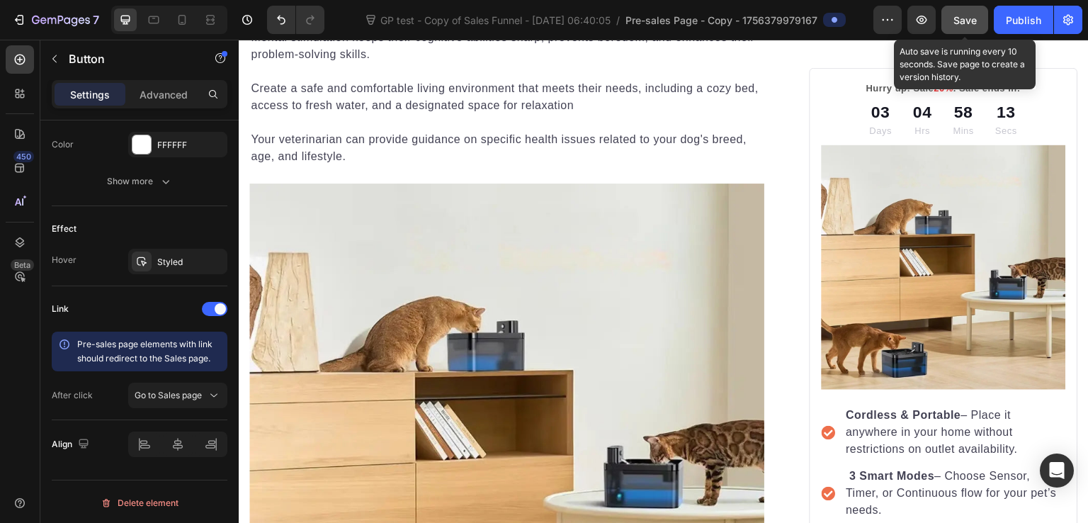
click at [958, 22] on span "Save" at bounding box center [965, 20] width 23 height 12
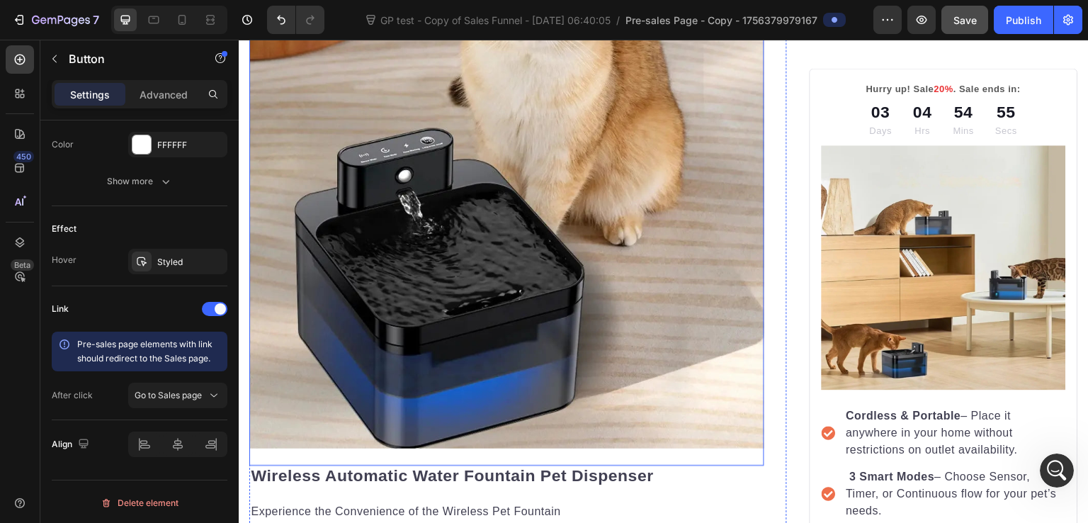
scroll to position [344, 0]
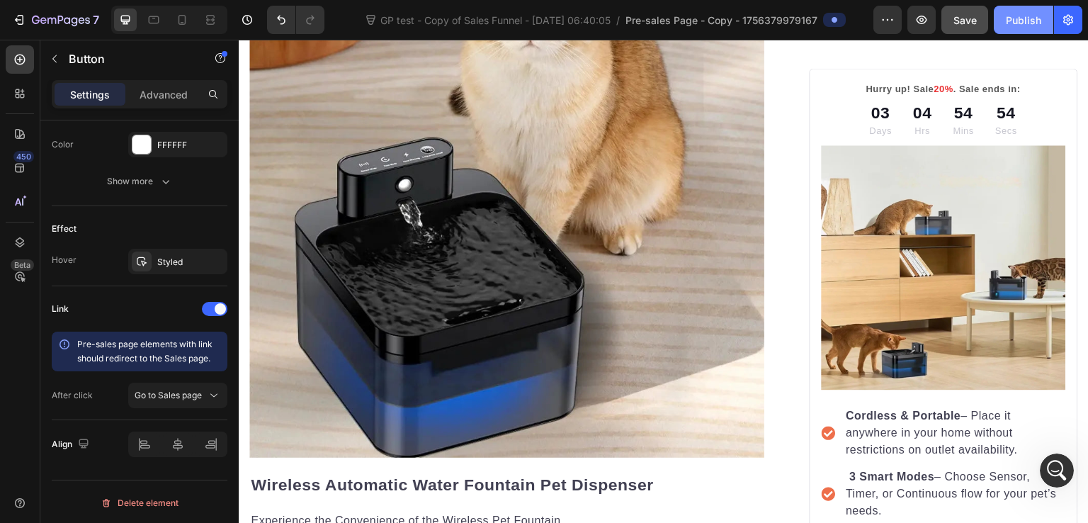
click at [1024, 26] on div "Publish" at bounding box center [1023, 20] width 35 height 15
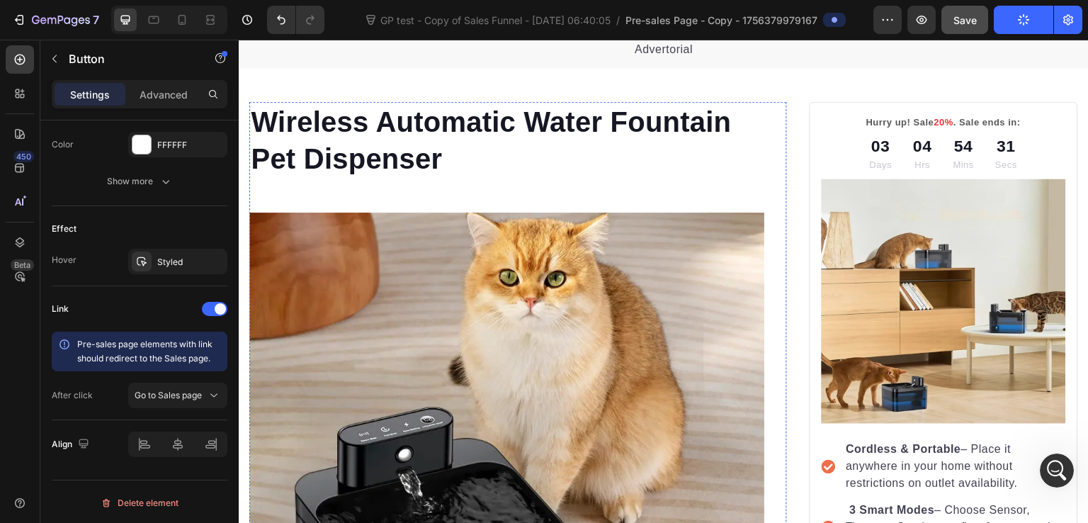
scroll to position [0, 0]
